Goal: Transaction & Acquisition: Obtain resource

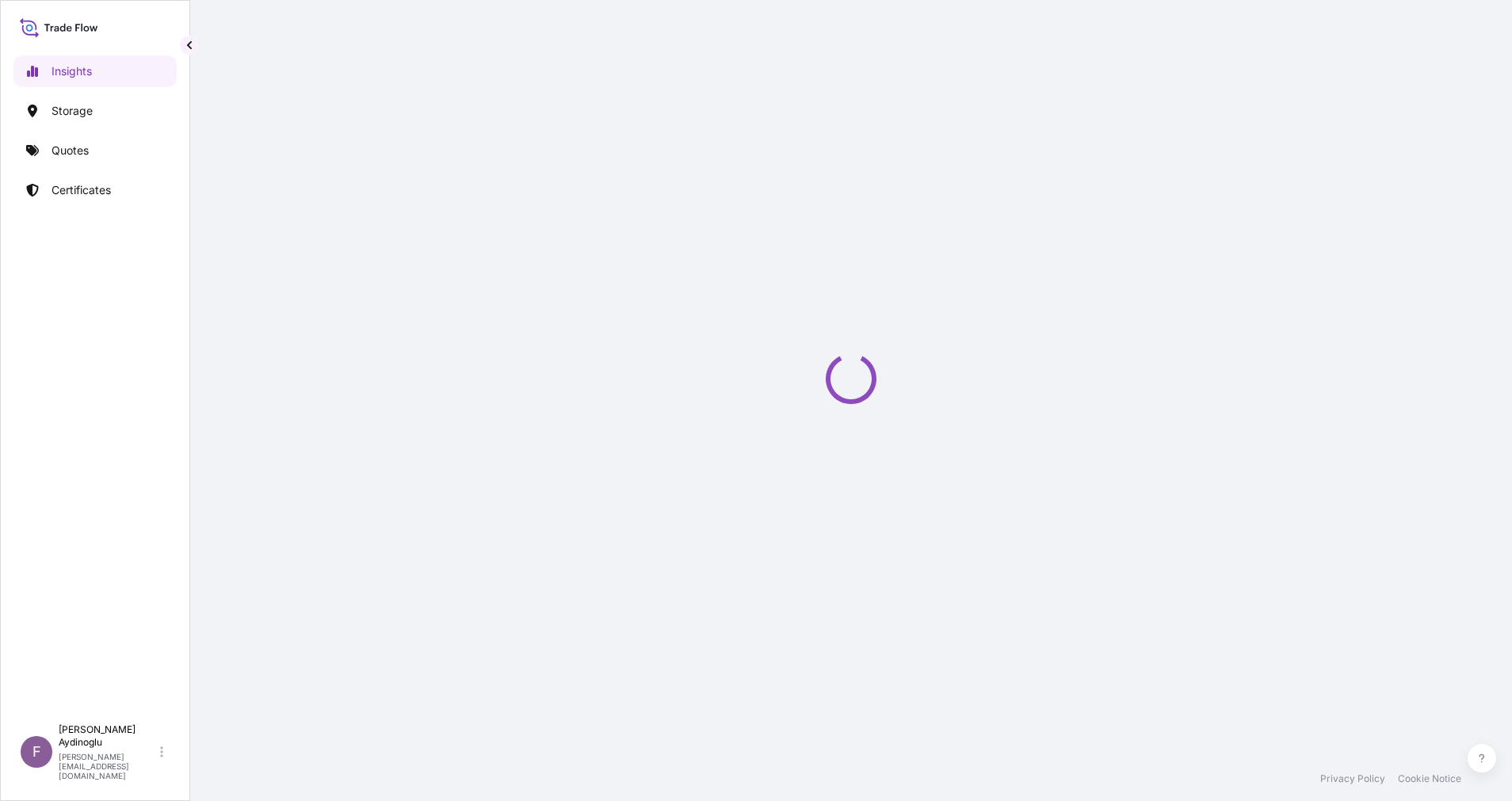
select select "2025"
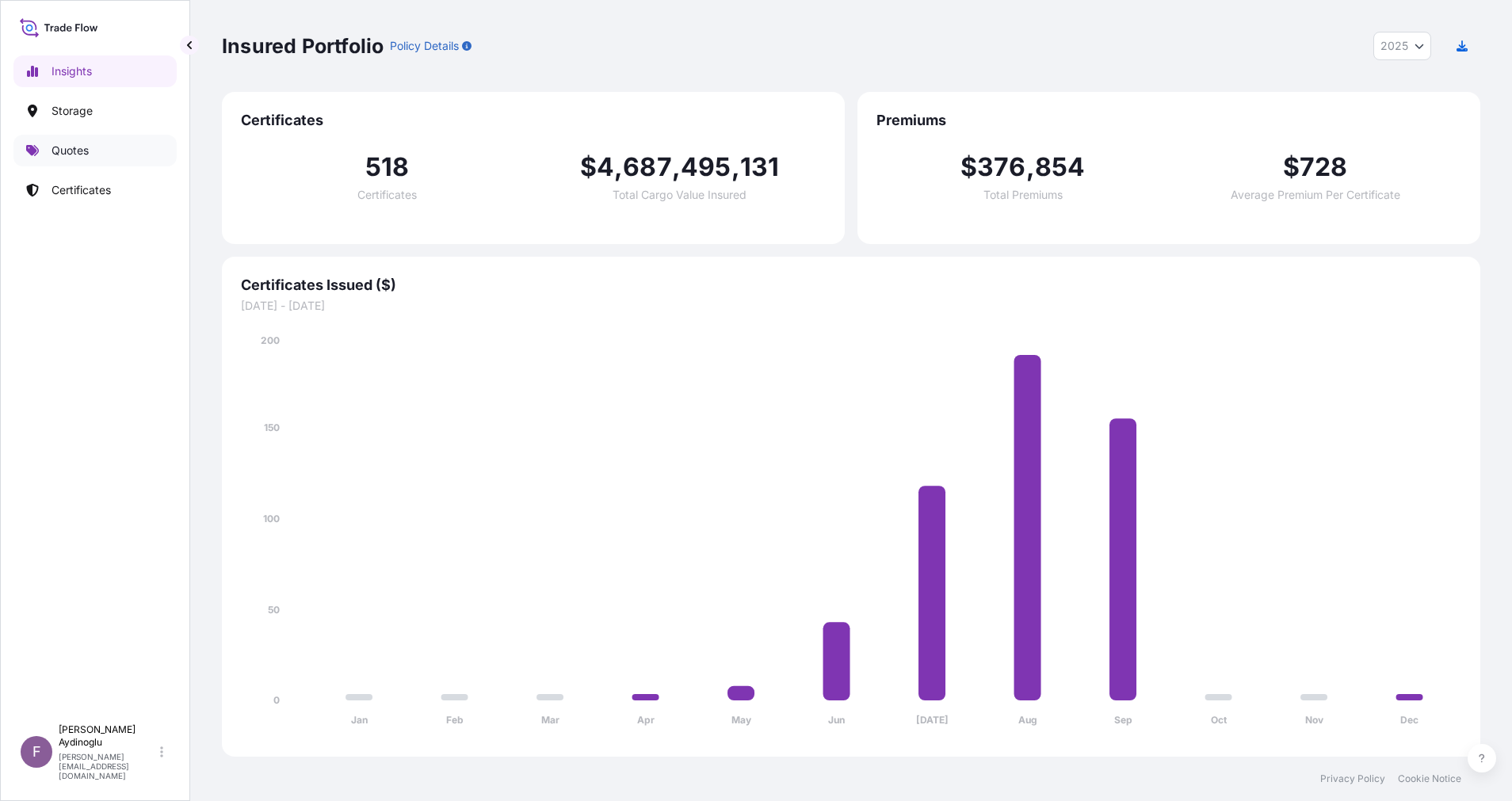
click at [117, 138] on link "Quotes" at bounding box center [94, 151] width 163 height 31
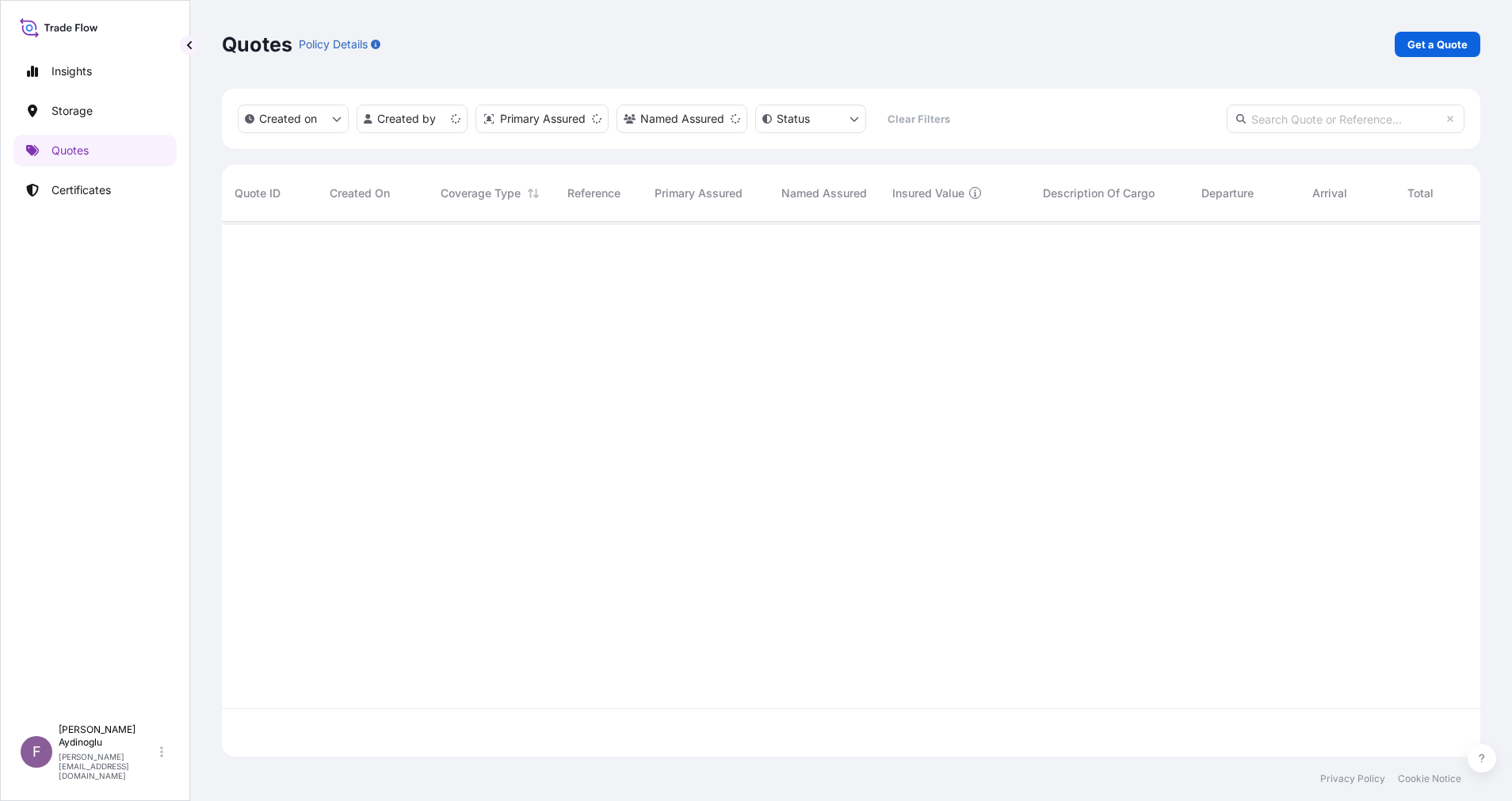
scroll to position [525, 1240]
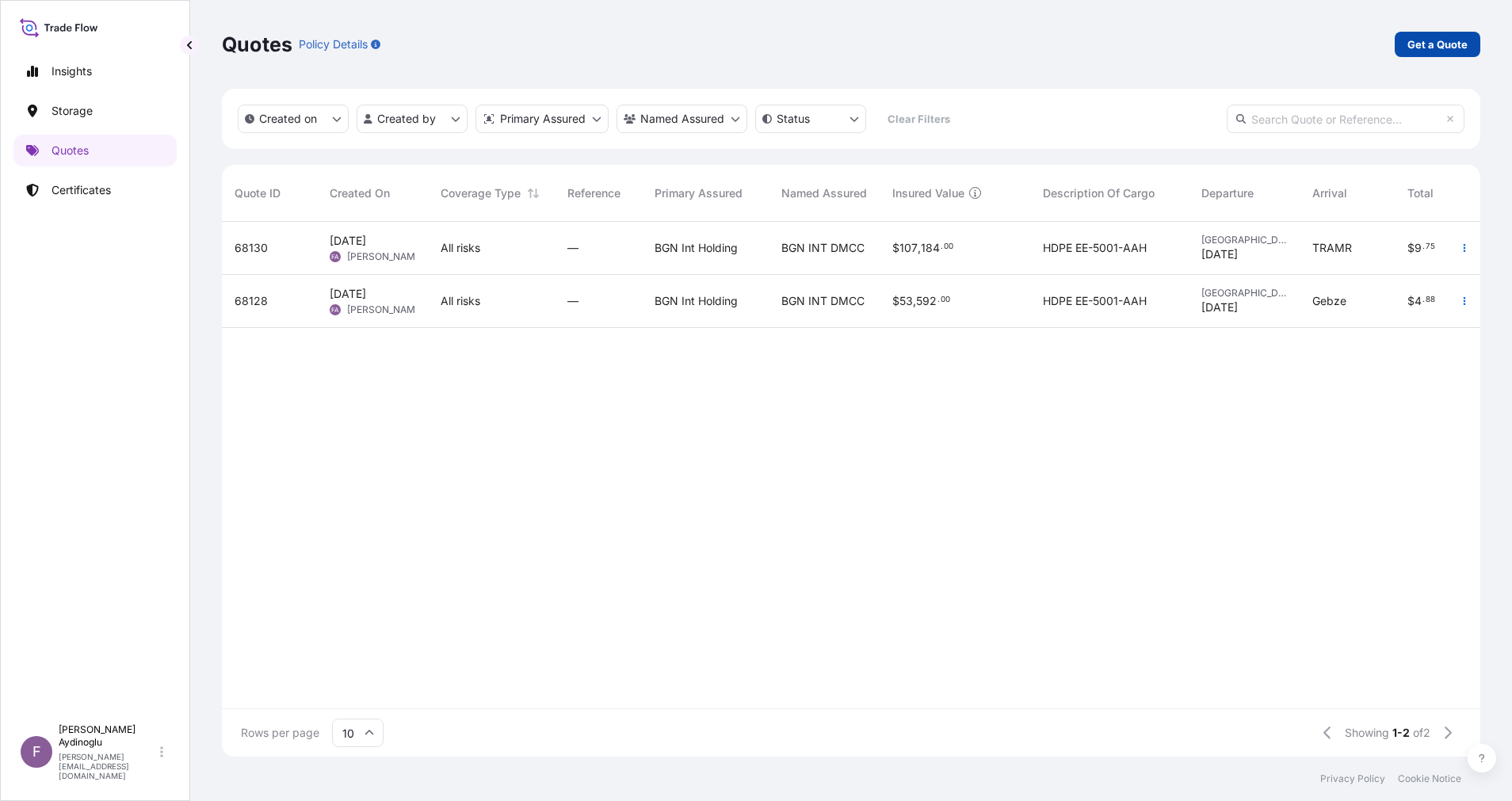
click at [1447, 46] on p "Get a Quote" at bounding box center [1437, 44] width 60 height 16
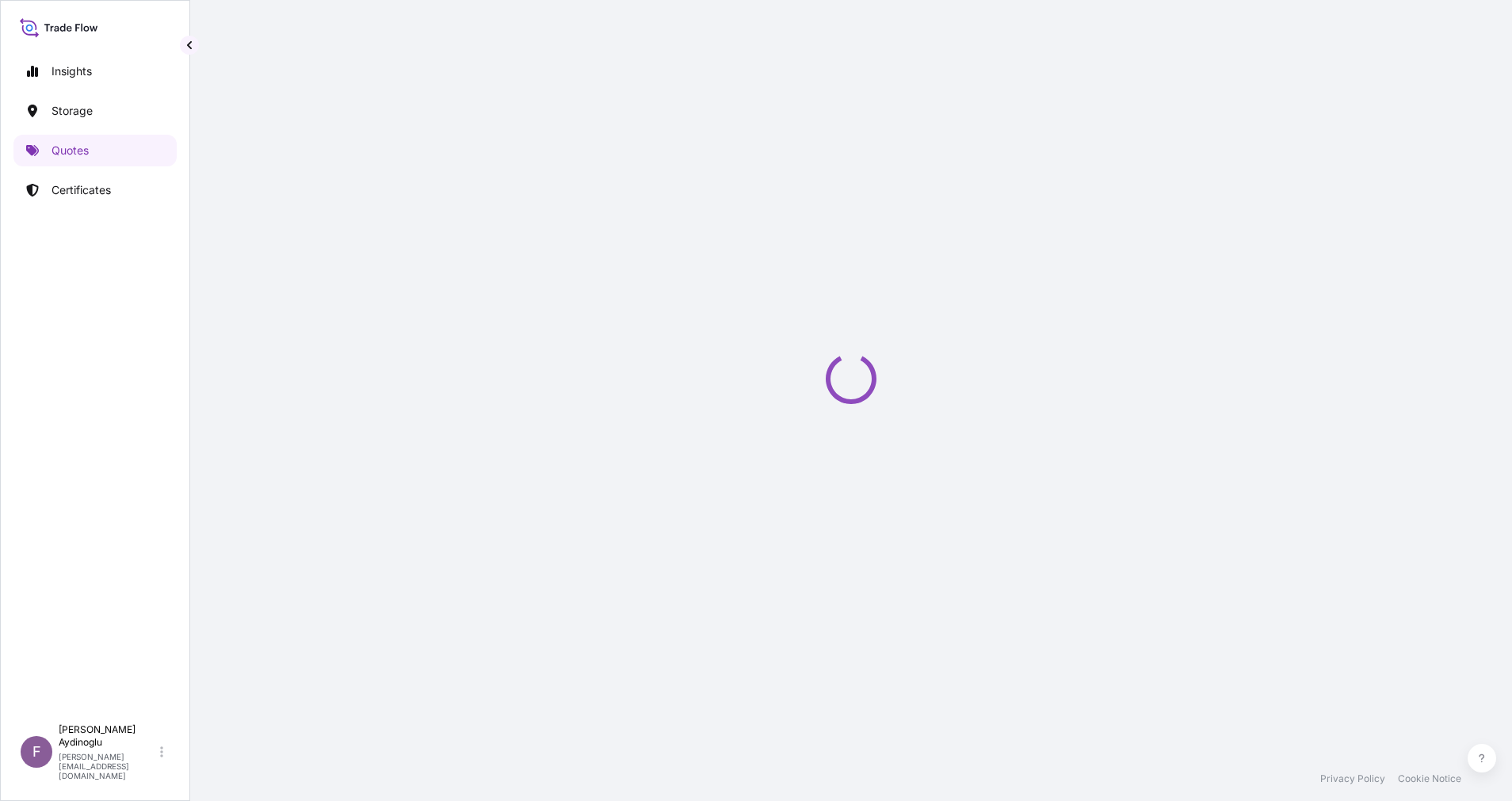
select select "Ocean Vessel"
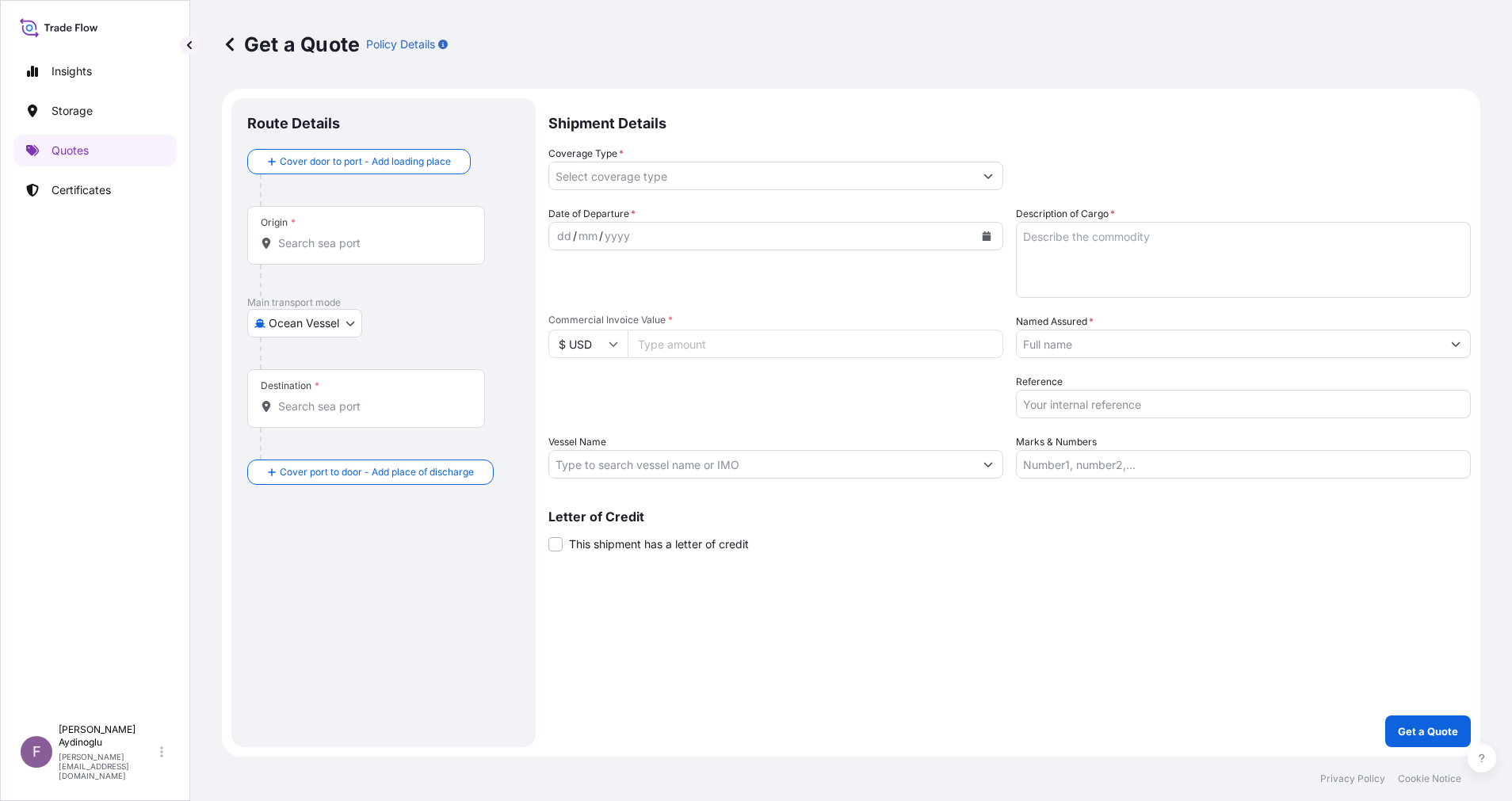
click at [1147, 451] on input "Marks & Numbers" at bounding box center [1243, 464] width 455 height 28
click at [1152, 465] on input "Marks & Numbers" at bounding box center [1243, 464] width 455 height 28
click at [1147, 466] on input "Marks & Numbers" at bounding box center [1243, 464] width 455 height 28
paste input "PO NO: 25Y0214700 Quantity M/Tonn: 96,000 Premium: USD 11,79"
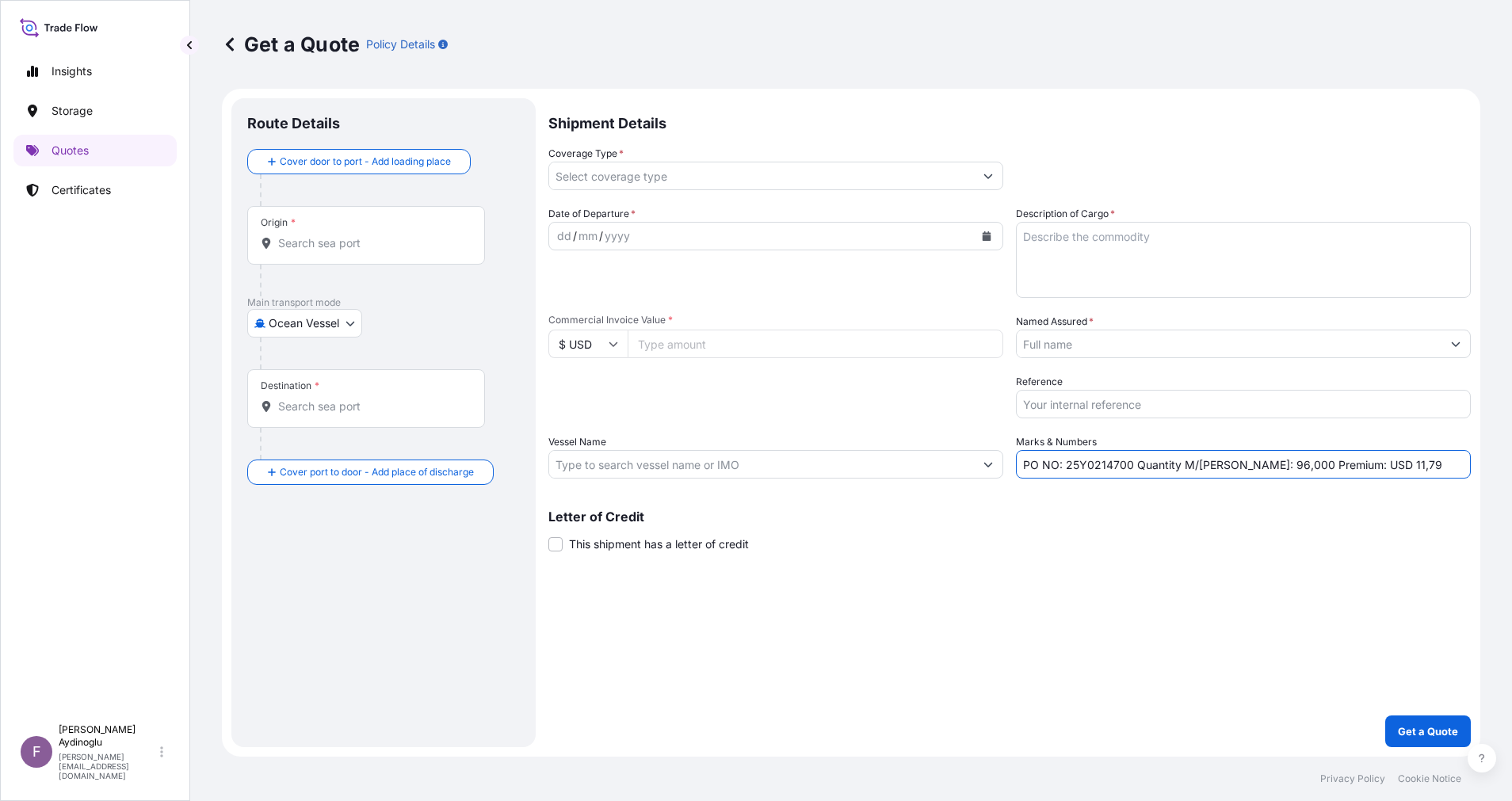
type input "PO NO: 25Y0214700 Quantity M/Tonn: 96,000 Premium: USD 11,79"
click at [1205, 349] on input "Named Assured *" at bounding box center [1229, 344] width 425 height 28
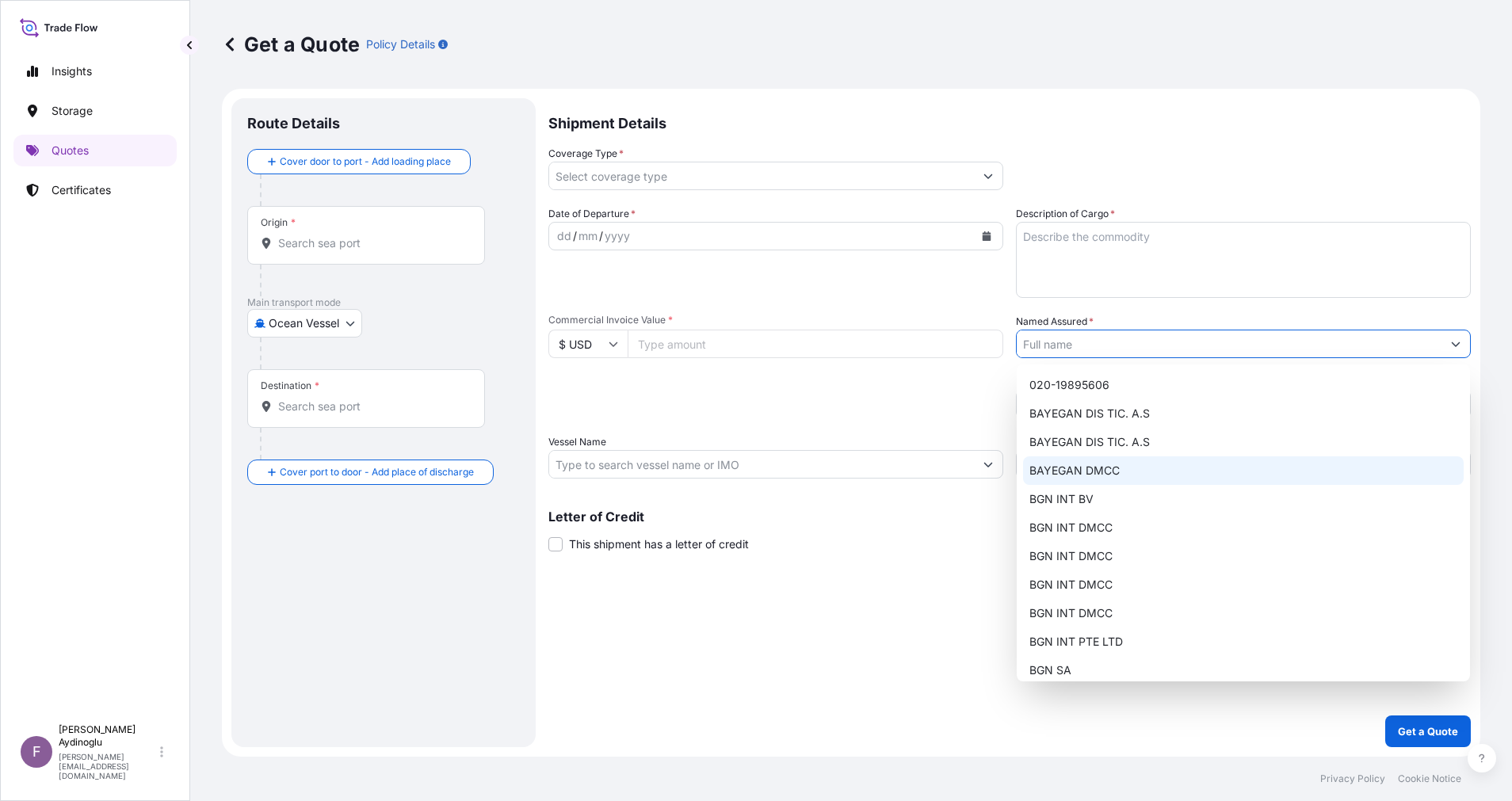
click at [1152, 470] on div "BAYEGAN DMCC" at bounding box center [1244, 470] width 441 height 28
type input "BAYEGAN DMCC"
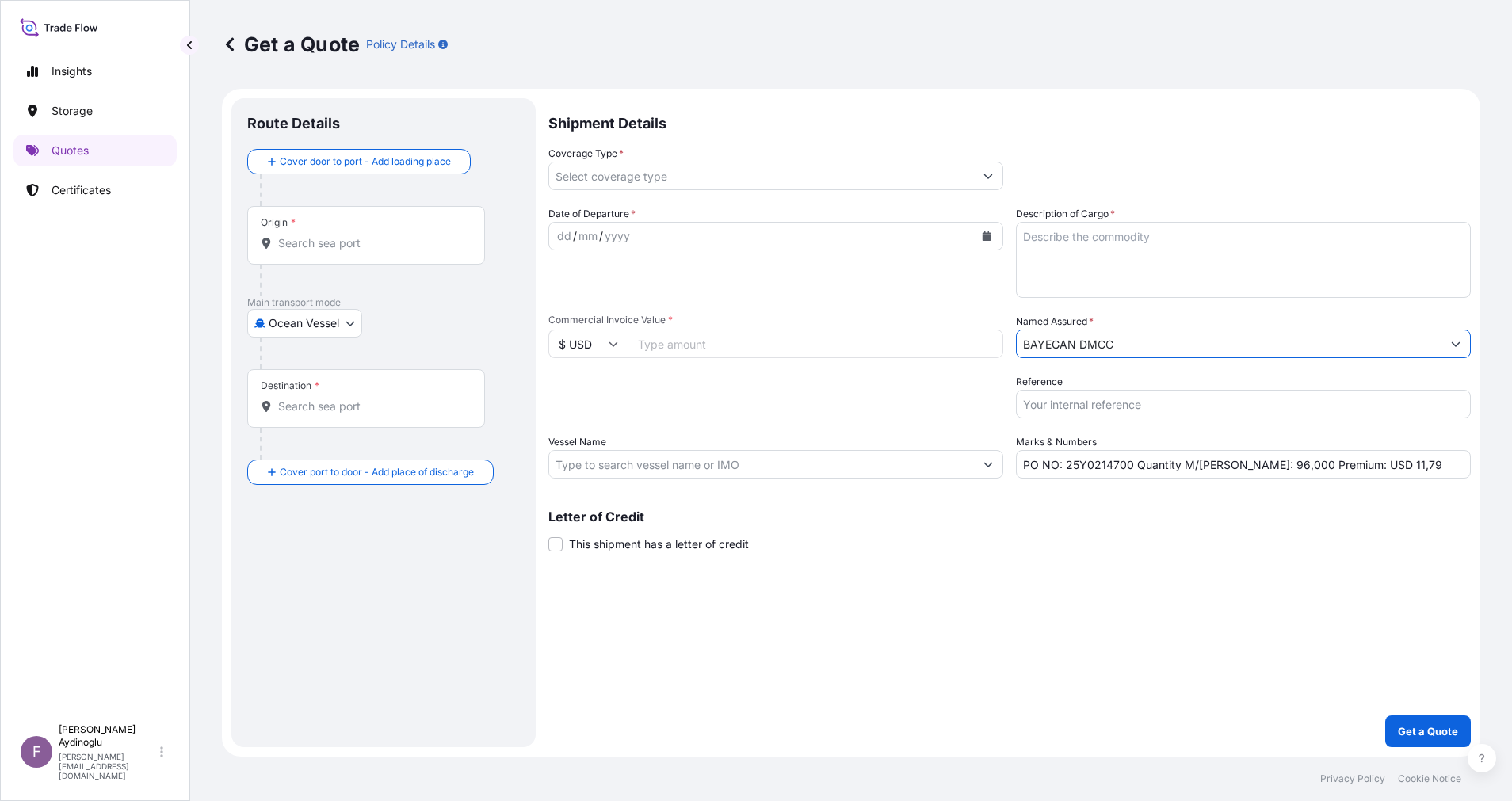
click at [1060, 591] on div "Shipment Details Coverage Type * Date of Departure * dd / mm / yyyy Cargo Categ…" at bounding box center [1010, 423] width 923 height 649
drag, startPoint x: 1067, startPoint y: 466, endPoint x: 1129, endPoint y: 470, distance: 62.1
click at [1129, 470] on input "PO NO: 25Y0214700 Quantity M/Tonn: 96,000 Premium: USD 11,79" at bounding box center [1243, 464] width 455 height 28
paste input "14"
type input "PO NO: 25Y0211400 Quantity M/Tonn: 96,000 Premium: USD 11,79"
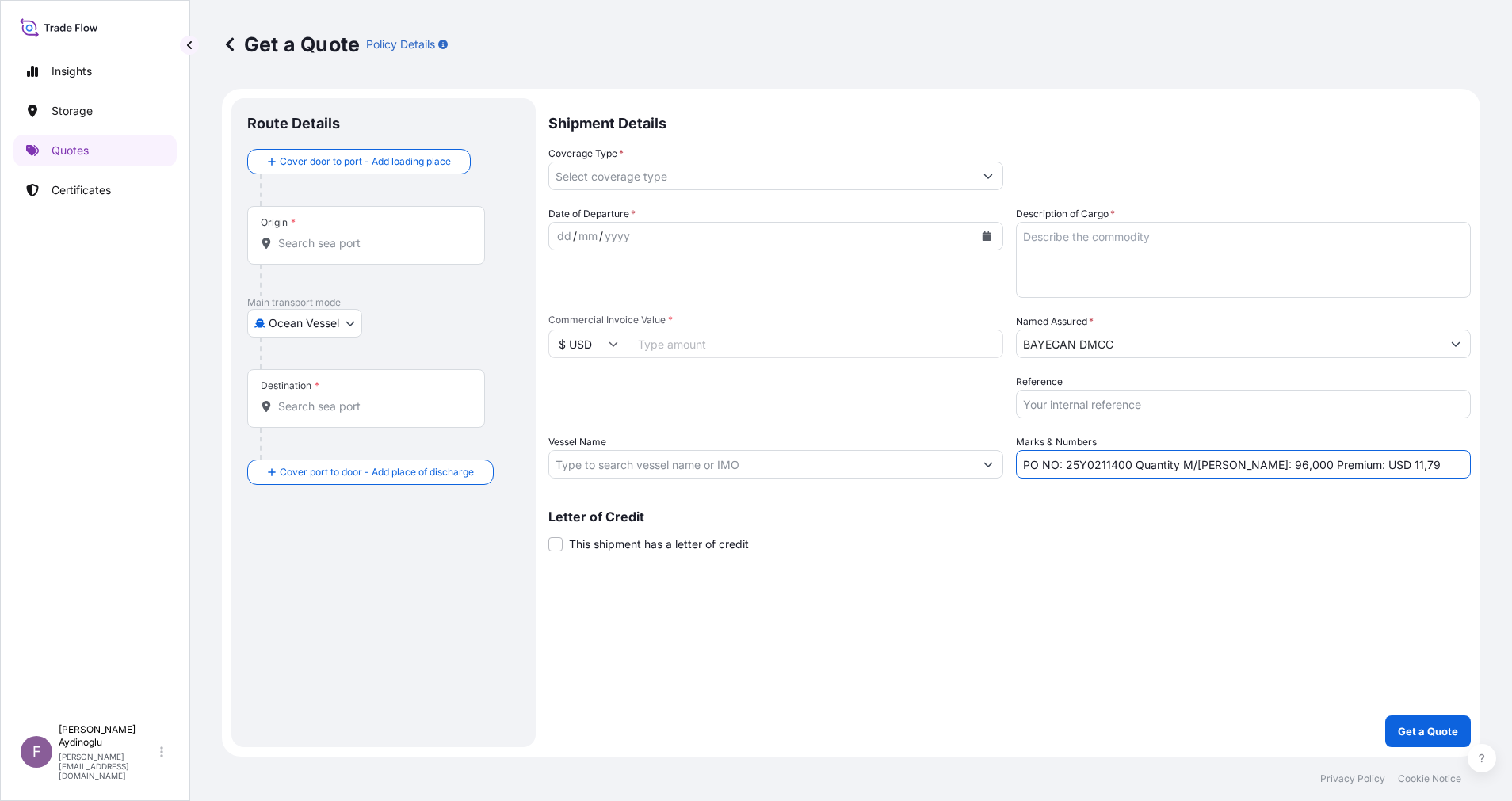
click at [739, 347] on input "Commercial Invoice Value *" at bounding box center [815, 344] width 375 height 28
type input "249202.80"
click at [1094, 234] on textarea "Description of Cargo *" at bounding box center [1243, 260] width 455 height 76
click at [1087, 268] on textarea "Description of Cargo *" at bounding box center [1243, 260] width 455 height 76
paste textarea "DI-ISODECYL PHTHALATE (DIDP) 0,12 TCA"
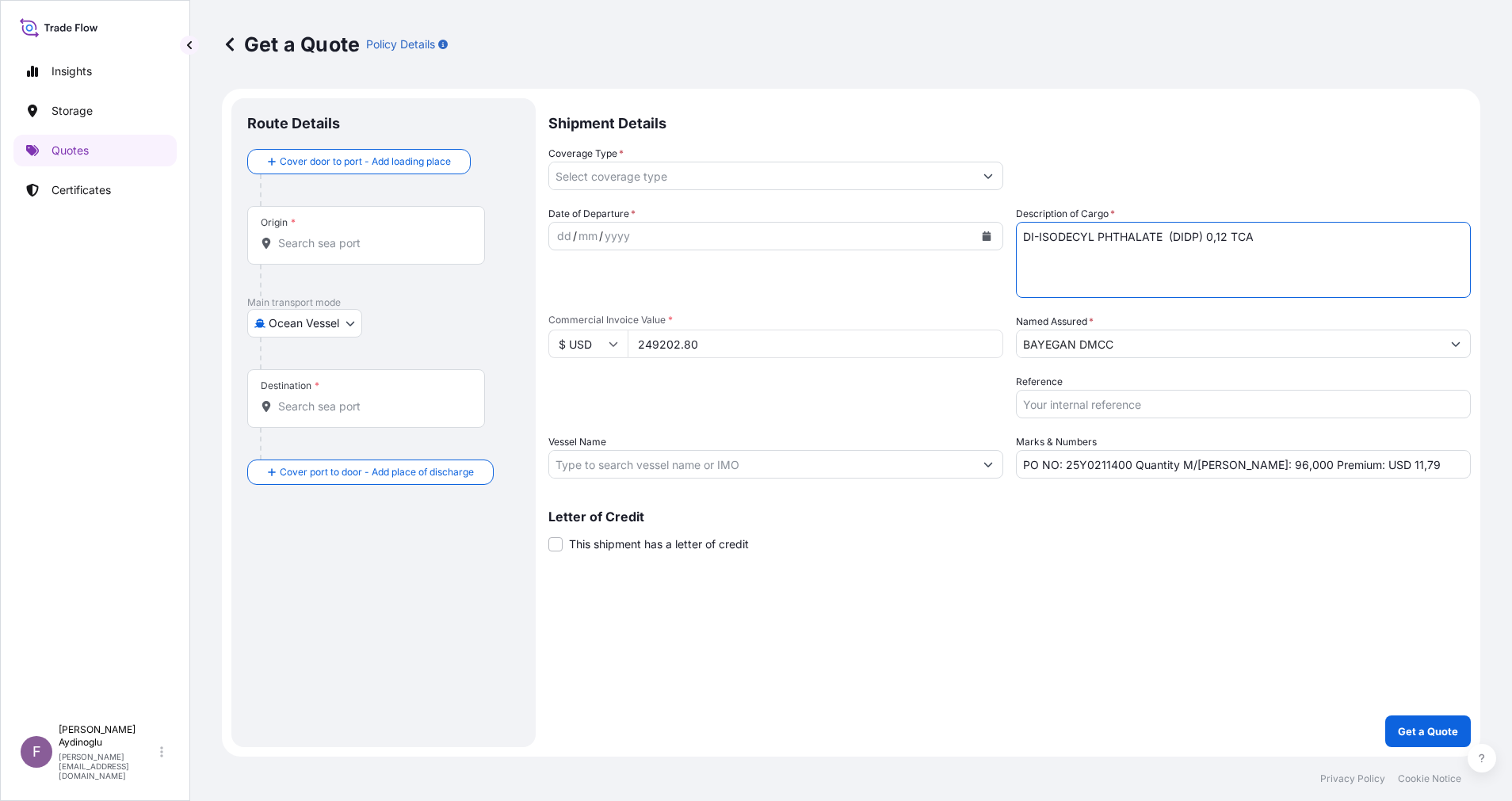
type textarea "DI-ISODECYL PHTHALATE (DIDP) 0,12 TCA"
click at [1065, 572] on div "Shipment Details Coverage Type * Date of Departure * dd / mm / yyyy Cargo Categ…" at bounding box center [1010, 423] width 923 height 649
drag, startPoint x: 1230, startPoint y: 466, endPoint x: 1238, endPoint y: 467, distance: 8.1
click at [1238, 467] on input "PO NO: 25Y0211400 Quantity M/Tonn: 96,000 Premium: USD 11,79" at bounding box center [1243, 464] width 455 height 28
type input "PO NO: 25Y0211400 Quantity M/Tonn: 173,600 Premium: USD 11,79"
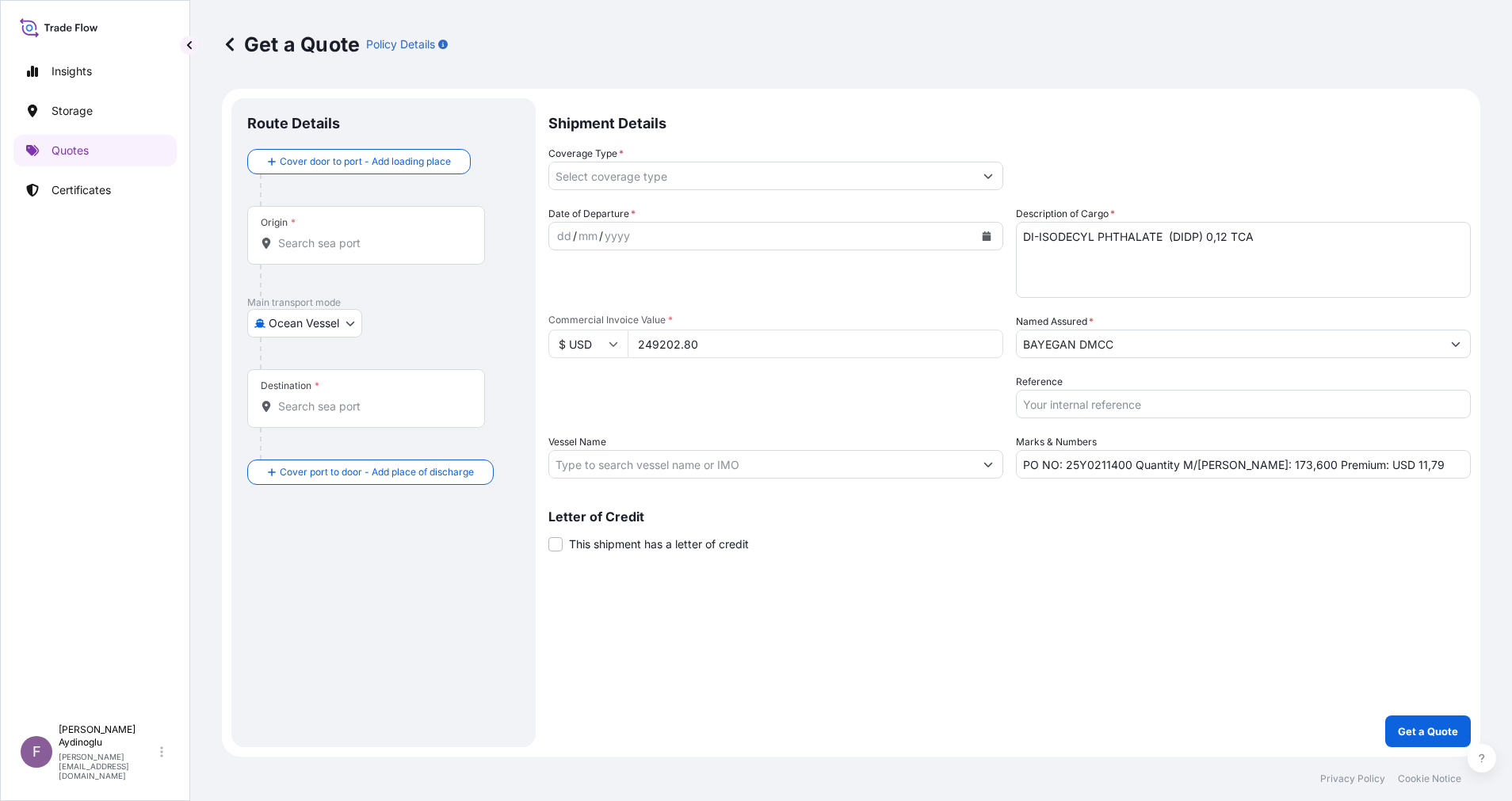
click at [1236, 504] on div "Letter of Credit This shipment has a letter of credit Letter of credit * Letter…" at bounding box center [1010, 522] width 923 height 61
click at [780, 468] on input "Vessel Name" at bounding box center [761, 464] width 425 height 28
paste input "MAERSK GENOA"
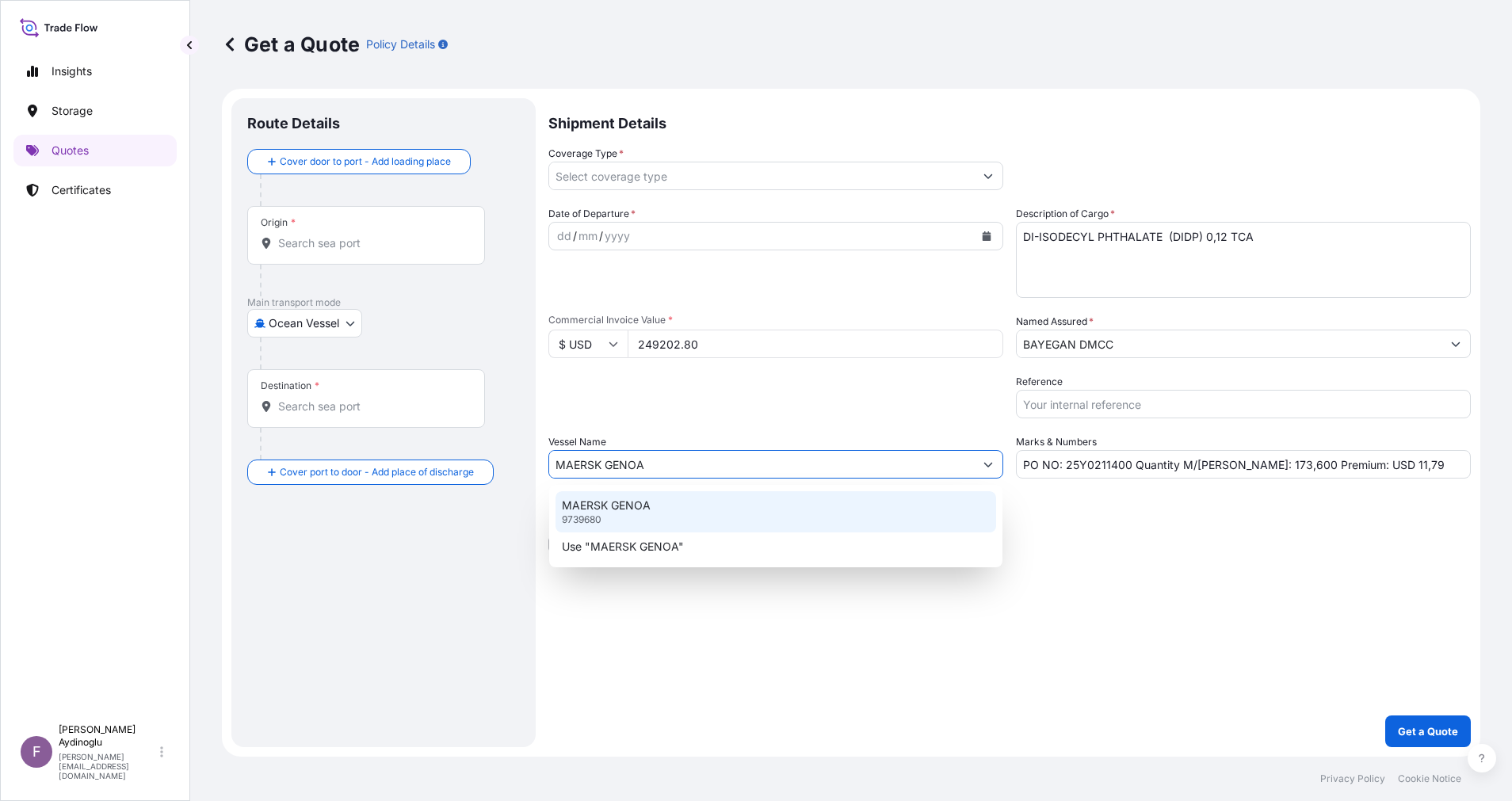
click at [723, 505] on div "MAERSK GENOA 9739680" at bounding box center [776, 512] width 441 height 41
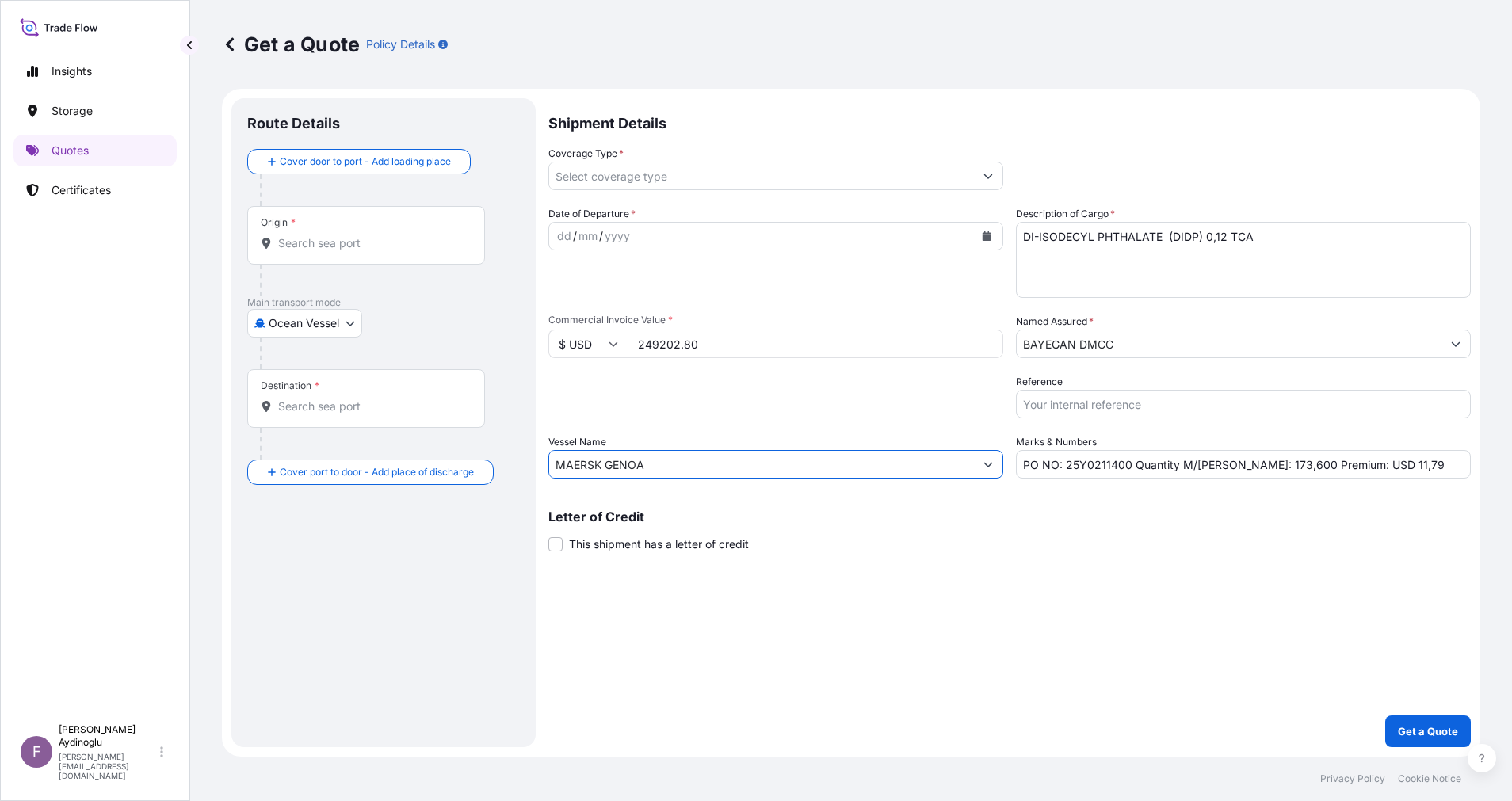
type input "MAERSK GENOA"
click at [945, 580] on div "Shipment Details Coverage Type * Date of Departure * dd / mm / yyyy Cargo Categ…" at bounding box center [1010, 423] width 923 height 649
click at [995, 520] on p "Letter of Credit" at bounding box center [1010, 516] width 923 height 12
click at [377, 225] on div "Origin *" at bounding box center [365, 235] width 238 height 59
click at [377, 235] on input "Origin *" at bounding box center [372, 243] width 187 height 16
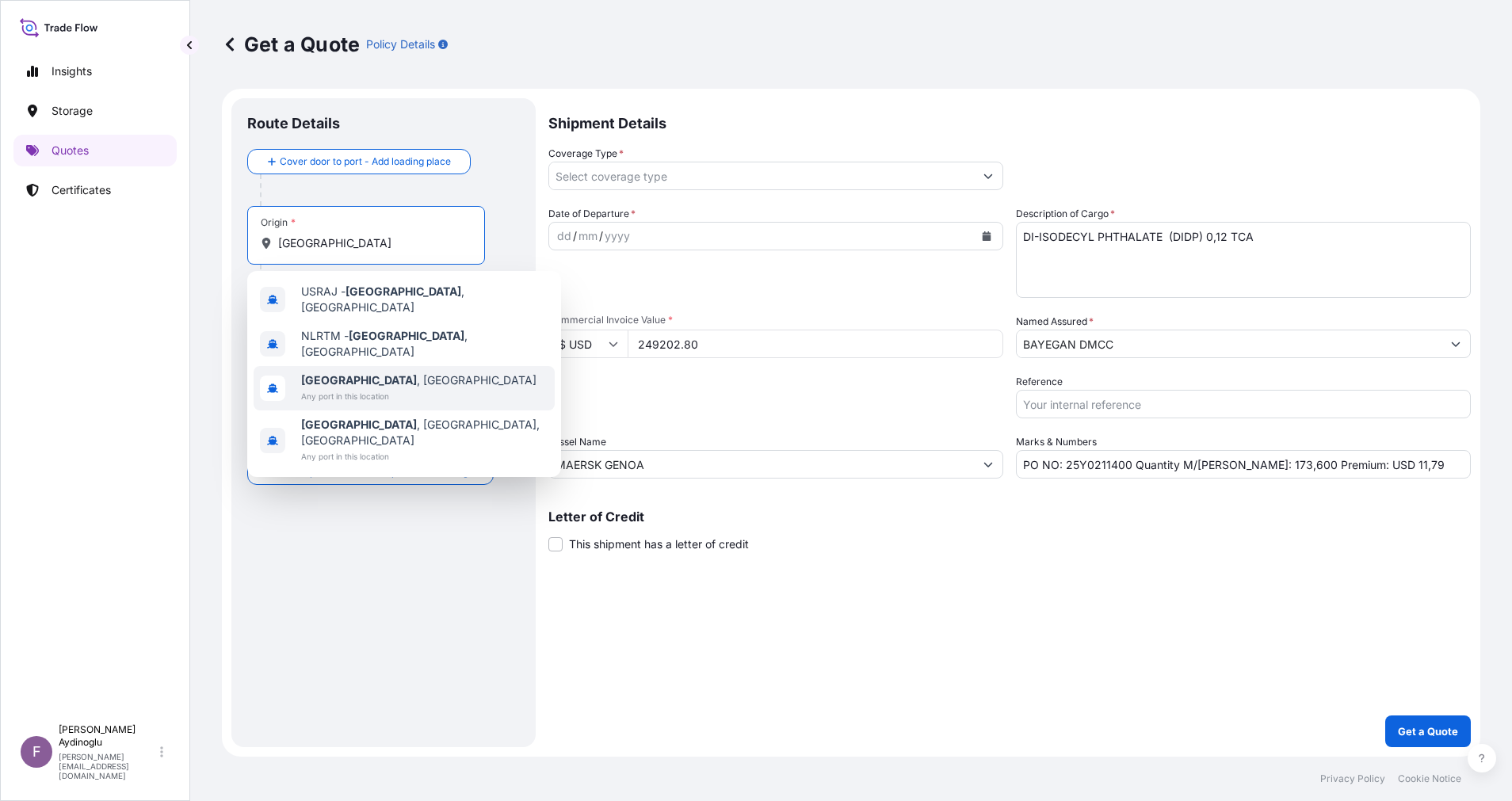
click at [392, 373] on span "Rotterdam , Netherlands" at bounding box center [419, 380] width 235 height 16
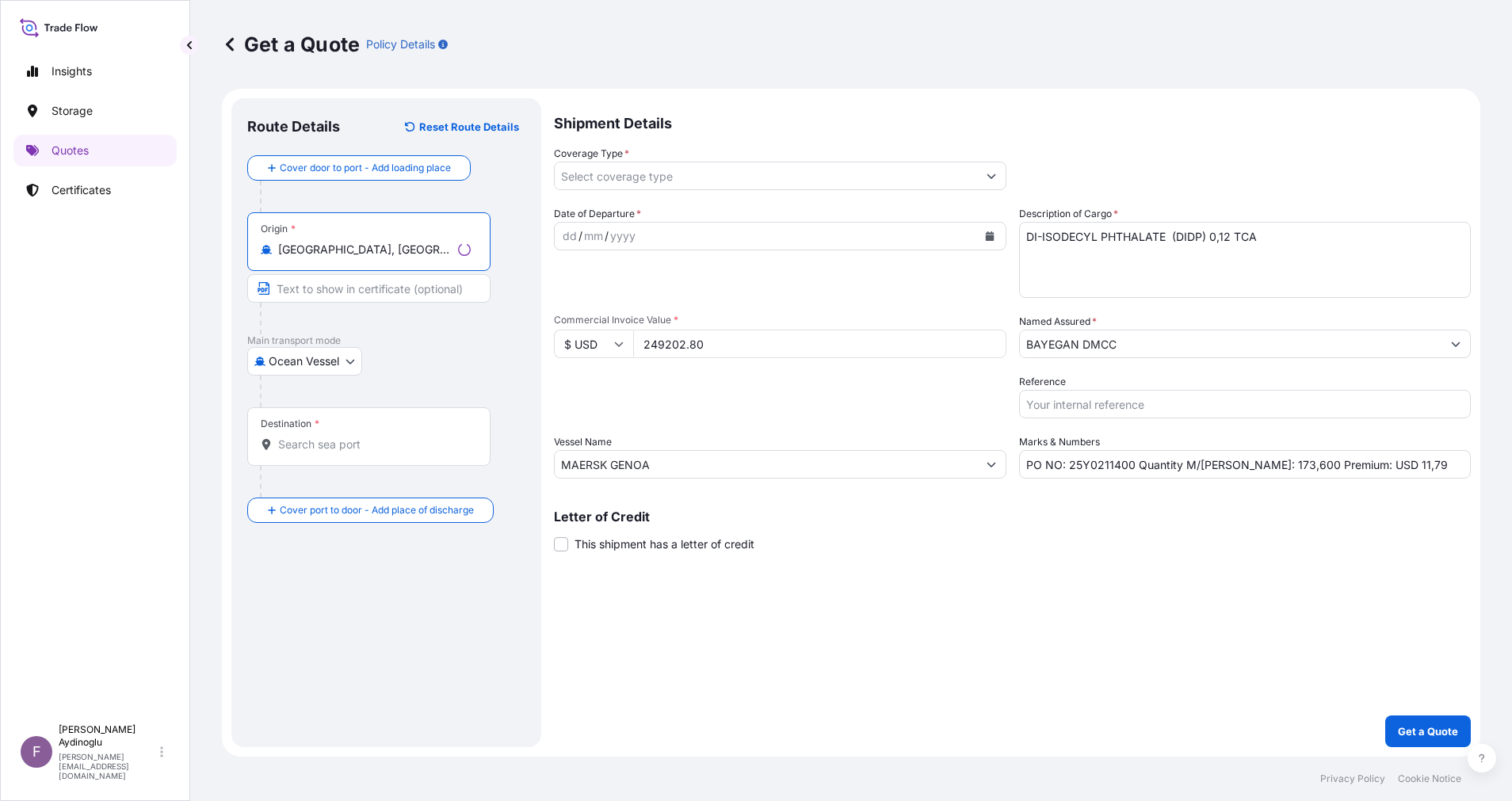
type input "Rotterdam, Netherlands"
click at [365, 295] on input "Text to appear on certificate" at bounding box center [369, 288] width 244 height 28
type input "ROTTERDAM / NETHERLAND"
click at [521, 405] on div "Route Details Reset Route Details Cover door to port - Add loading place Place …" at bounding box center [383, 423] width 304 height 649
click at [319, 435] on div "Destination *" at bounding box center [365, 437] width 238 height 59
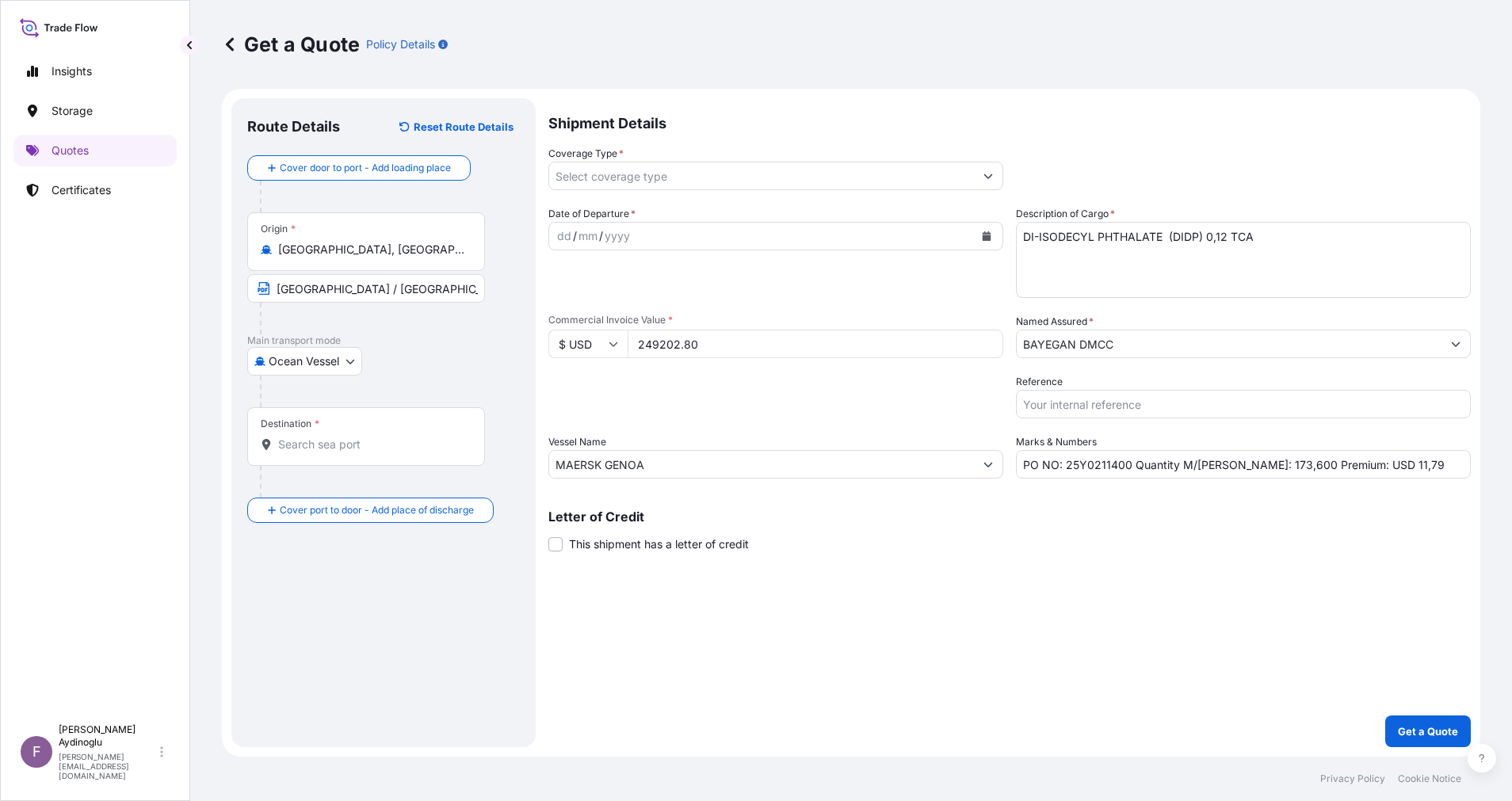
click at [319, 437] on input "Destination *" at bounding box center [372, 444] width 187 height 16
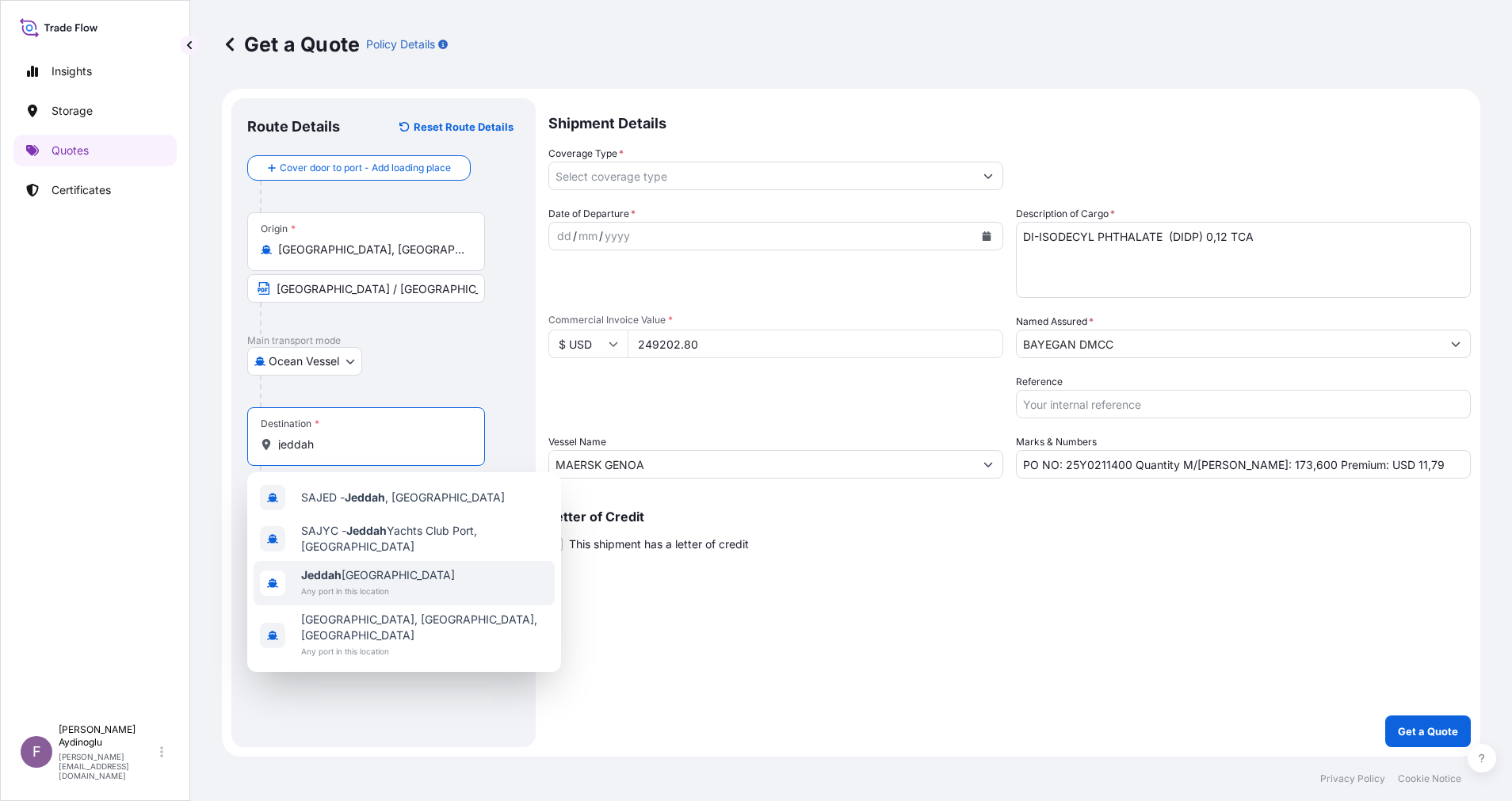
click at [388, 588] on span "Any port in this location" at bounding box center [379, 591] width 154 height 16
type input "Jeddah Saudi Arabia"
click at [404, 572] on div "Route Details Reset Route Details Cover door to port - Add loading place Place …" at bounding box center [383, 422] width 273 height 617
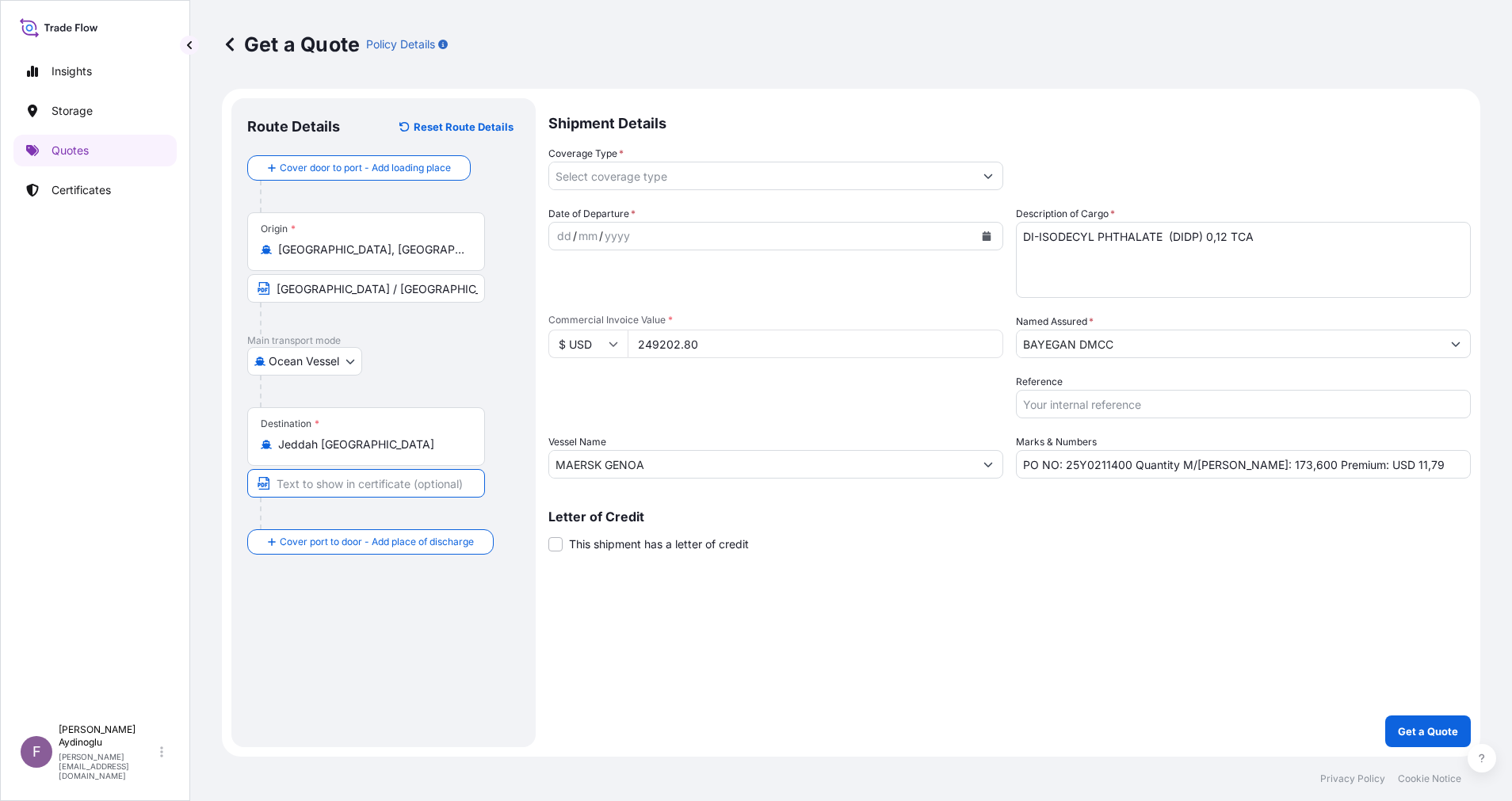
click at [355, 475] on input "Text to appear on certificate" at bounding box center [365, 483] width 238 height 28
type input "j"
type input "JEDDAH / SAUDI ARABIA"
click at [481, 567] on div "Route Details Reset Route Details Cover door to port - Add loading place Place …" at bounding box center [383, 422] width 273 height 617
click at [558, 240] on div "dd" at bounding box center [564, 236] width 17 height 19
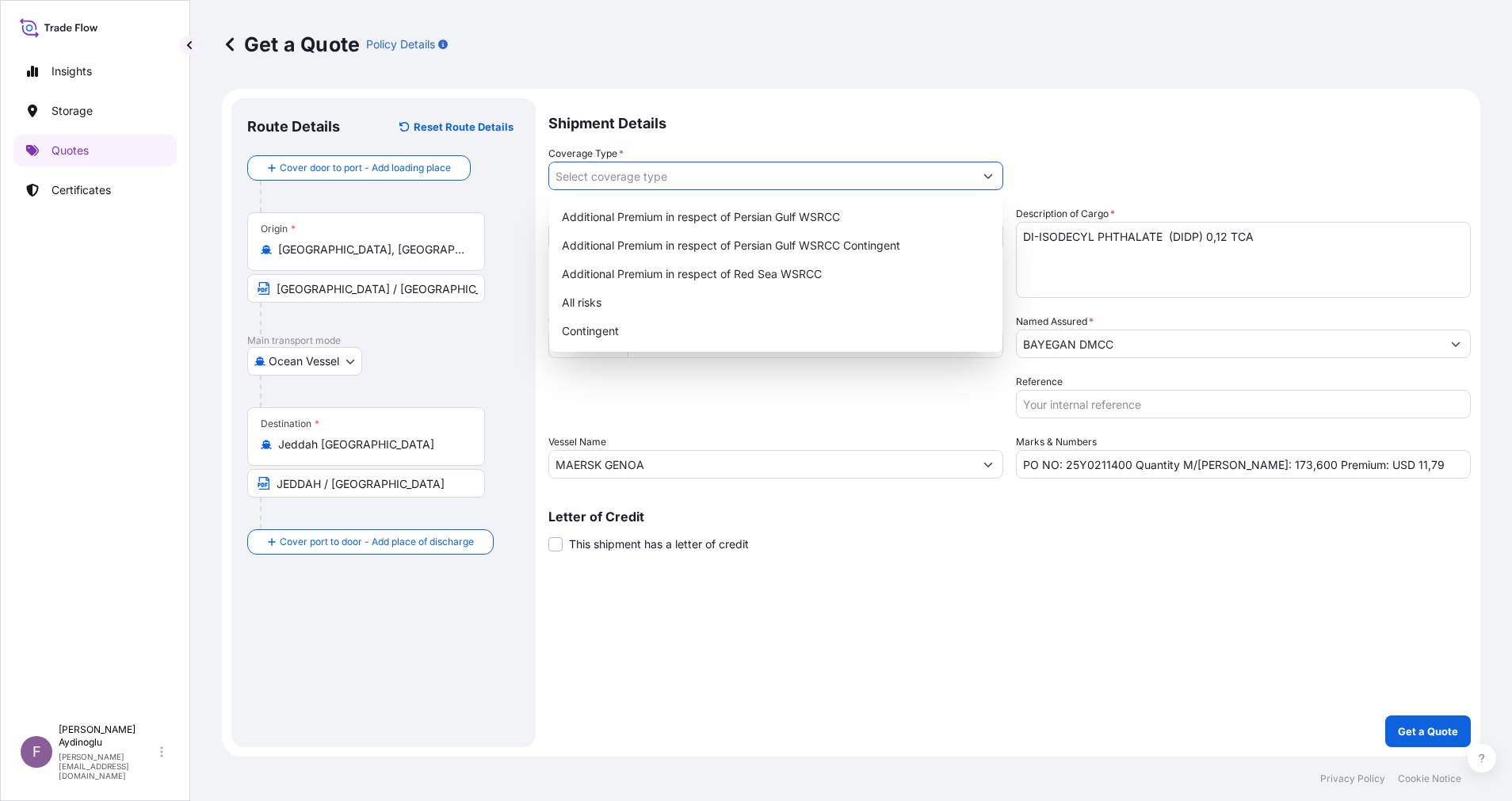
click at [990, 166] on button "Show suggestions" at bounding box center [988, 176] width 28 height 28
click at [782, 308] on div "All risks" at bounding box center [776, 302] width 441 height 28
type input "All risks"
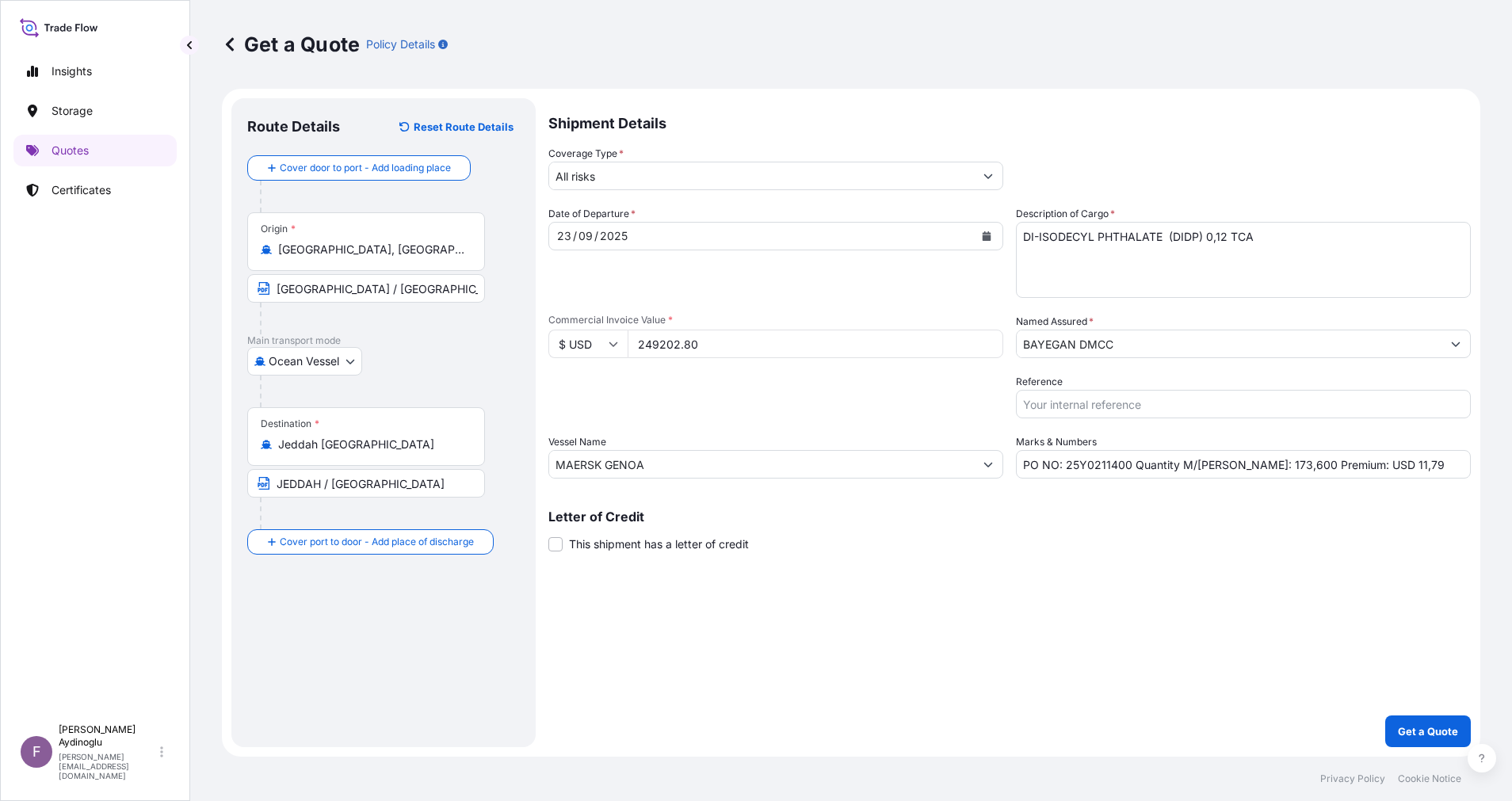
click at [1151, 659] on div "Shipment Details Coverage Type * All risks Date of Departure * 23 / 09 / 2025 C…" at bounding box center [1010, 423] width 923 height 649
drag, startPoint x: 1350, startPoint y: 467, endPoint x: 1379, endPoint y: 468, distance: 29.0
click at [1379, 468] on input "PO NO: 25Y0211400 Quantity M/Tonn: 173,600 Premium: USD 11,79" at bounding box center [1243, 464] width 455 height 28
type input "PO NO: 25Y0211400 Quantity M/Tonn: 173,600 Premium: USD 27,41"
click at [1234, 546] on div "Letter of Credit This shipment has a letter of credit Letter of credit * Letter…" at bounding box center [1010, 531] width 923 height 42
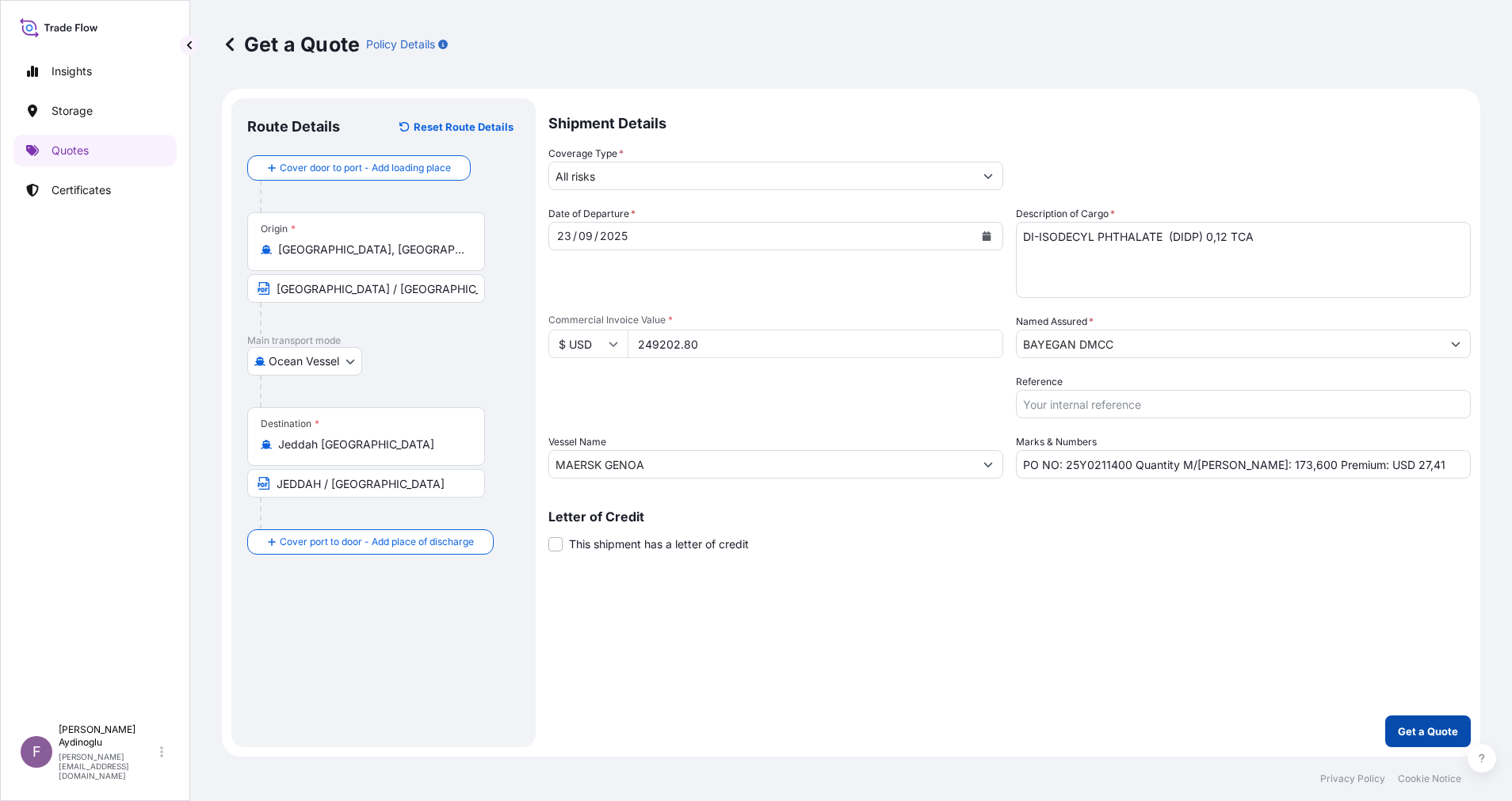
click at [1449, 731] on p "Get a Quote" at bounding box center [1428, 731] width 60 height 16
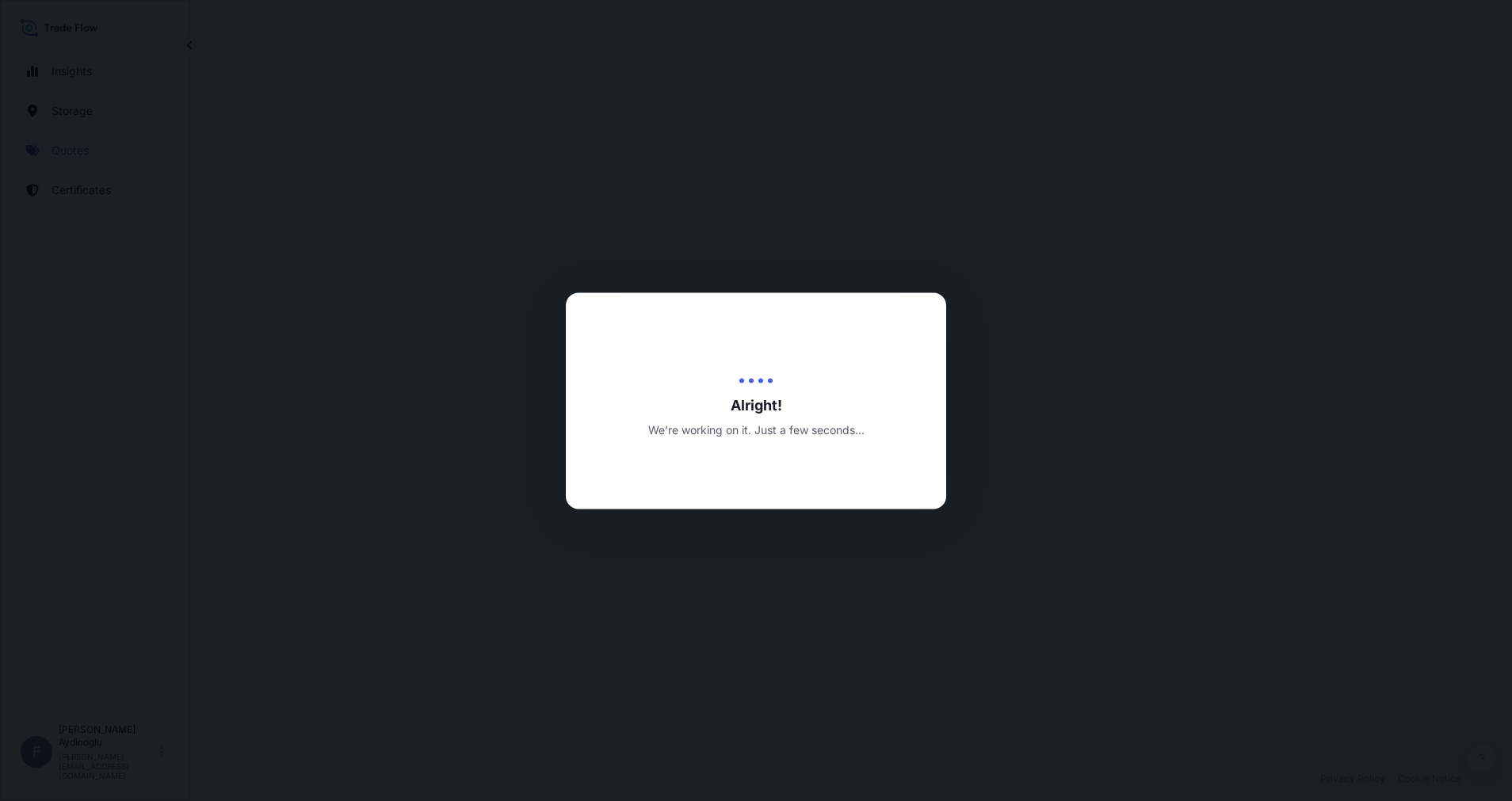
select select "Ocean Vessel"
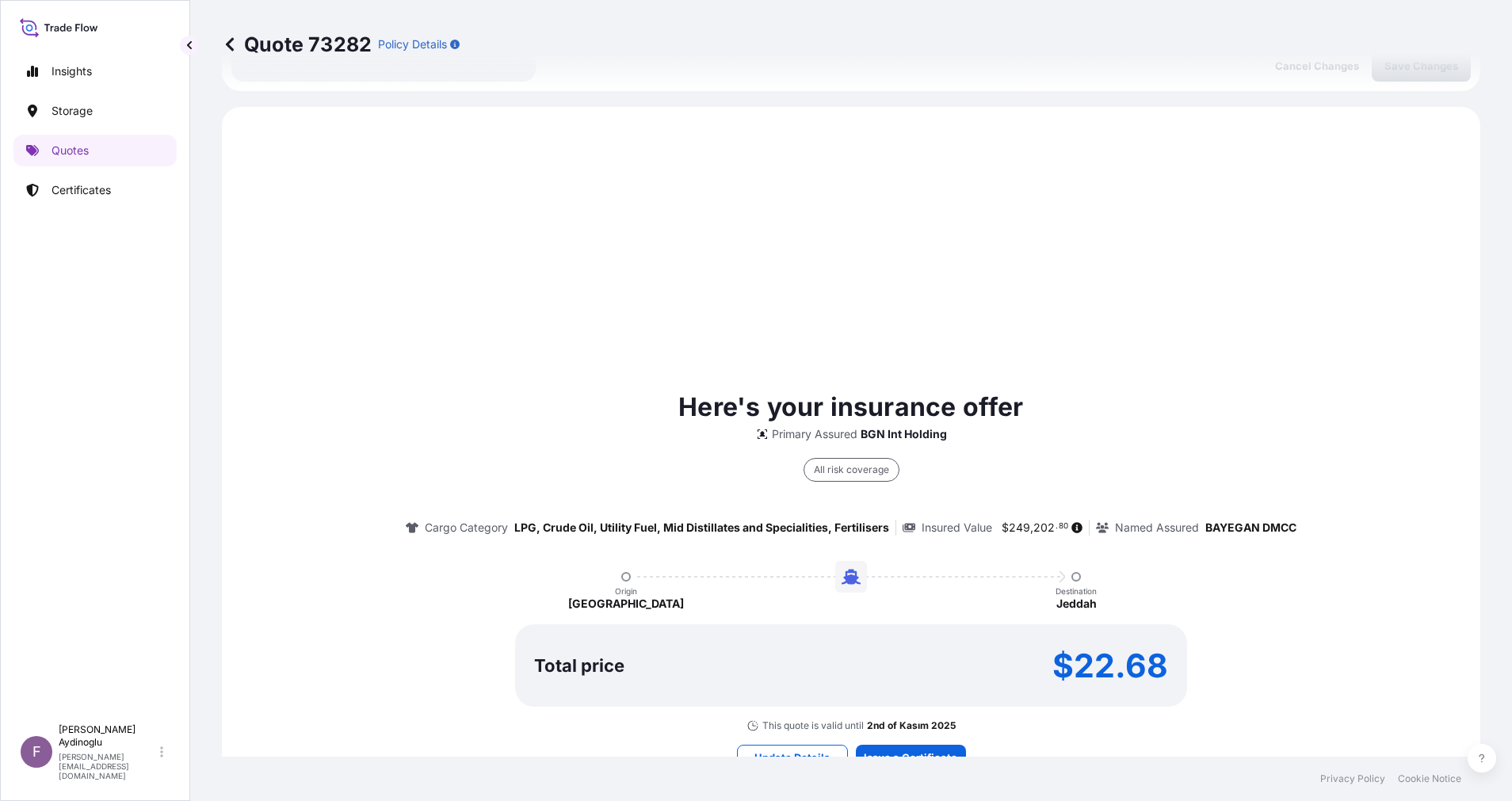
scroll to position [543, 0]
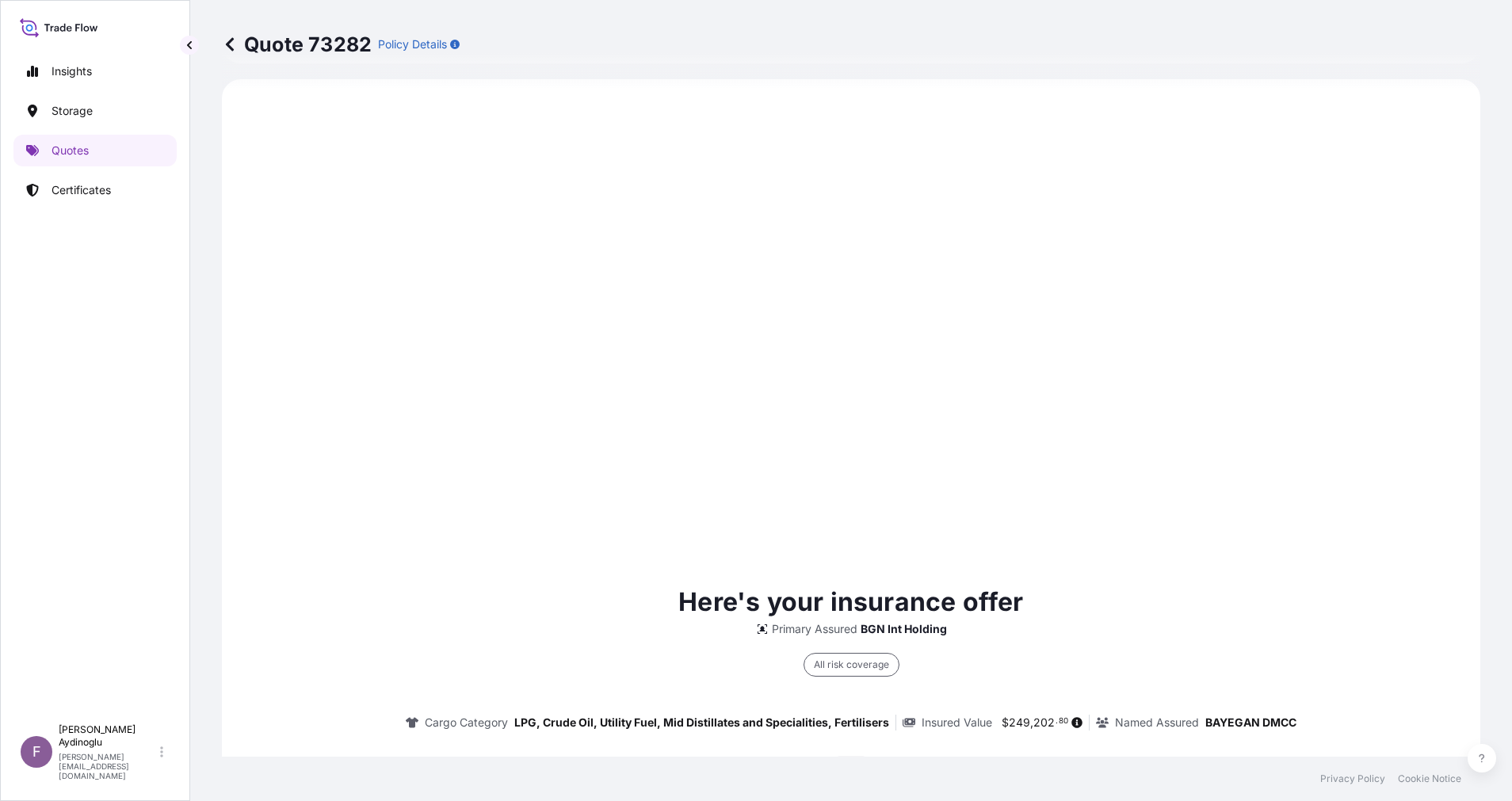
type input "03/10/2025"
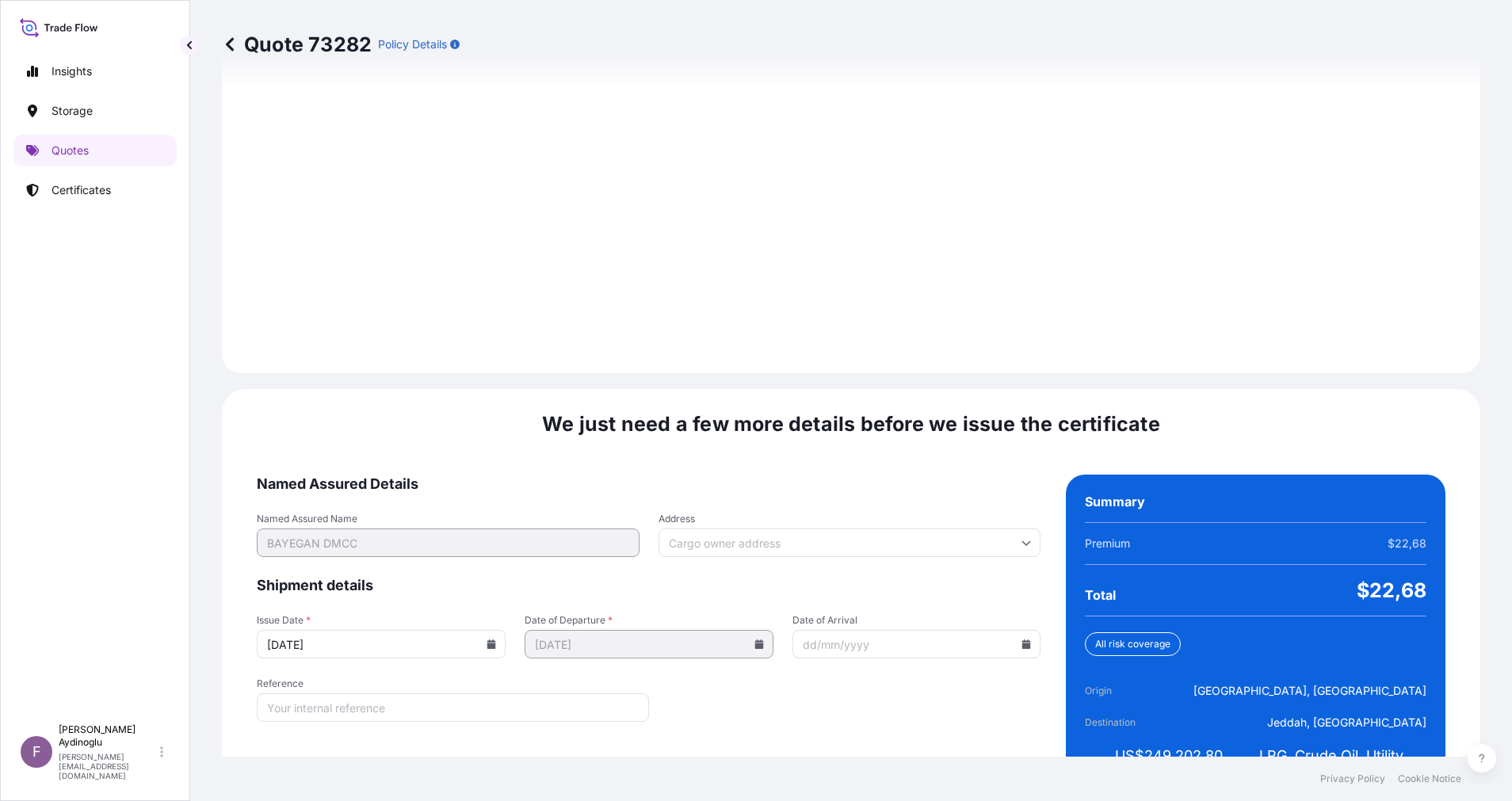
scroll to position [1701, 0]
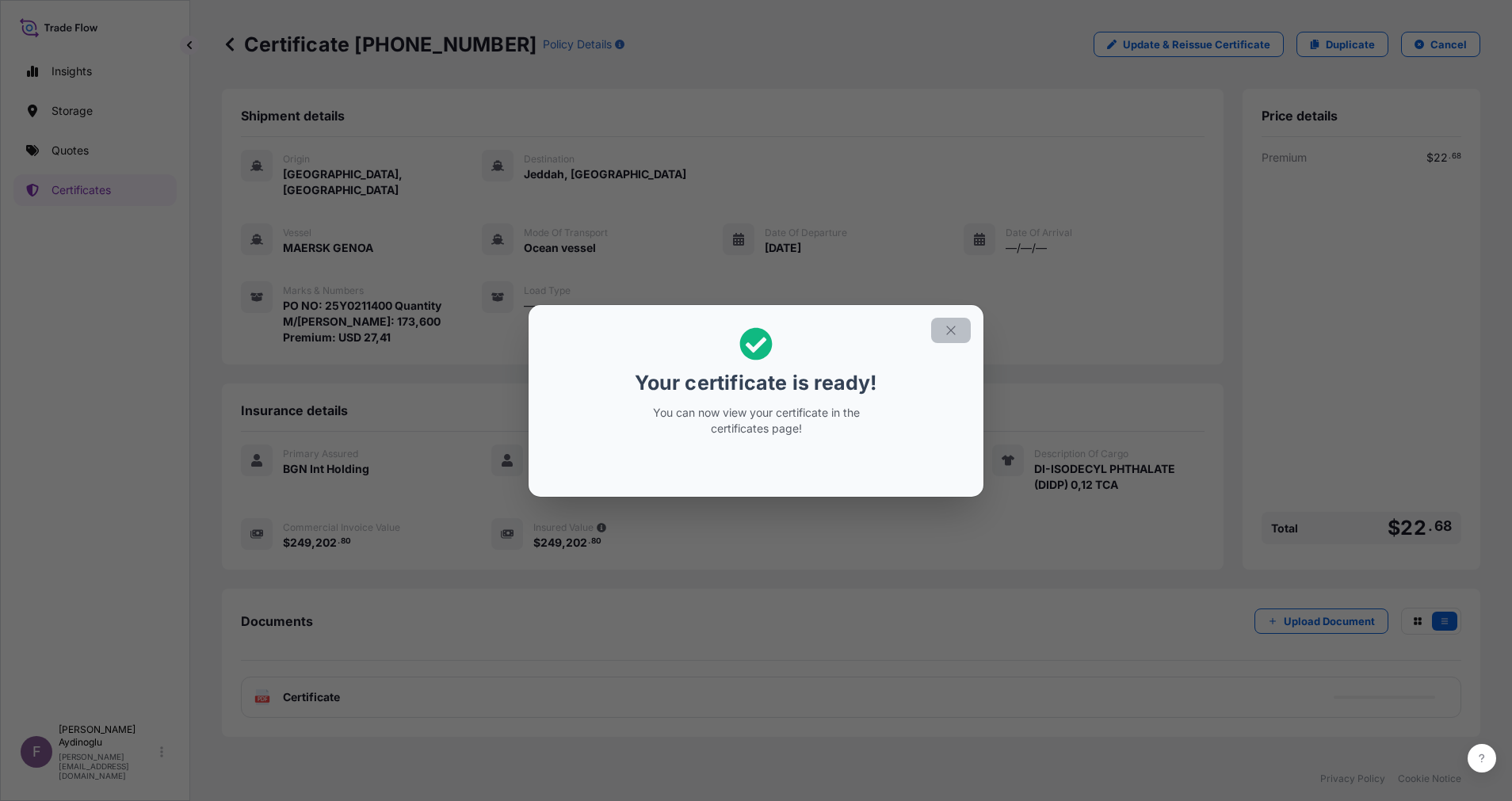
click at [946, 327] on icon "button" at bounding box center [950, 330] width 14 height 14
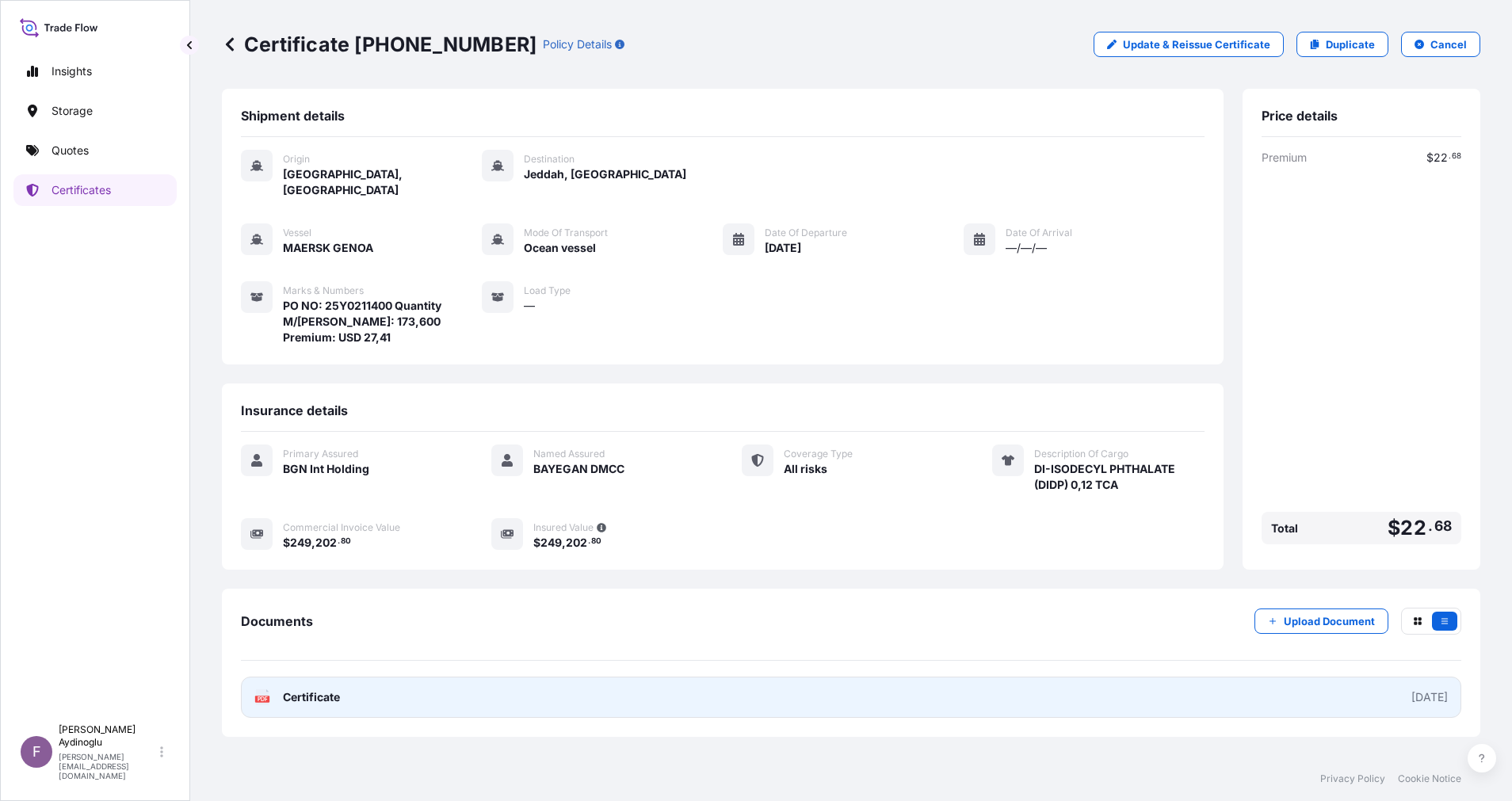
click at [862, 687] on link "PDF Certificate 2025-10-03" at bounding box center [851, 697] width 1220 height 41
